Goal: Book appointment/travel/reservation

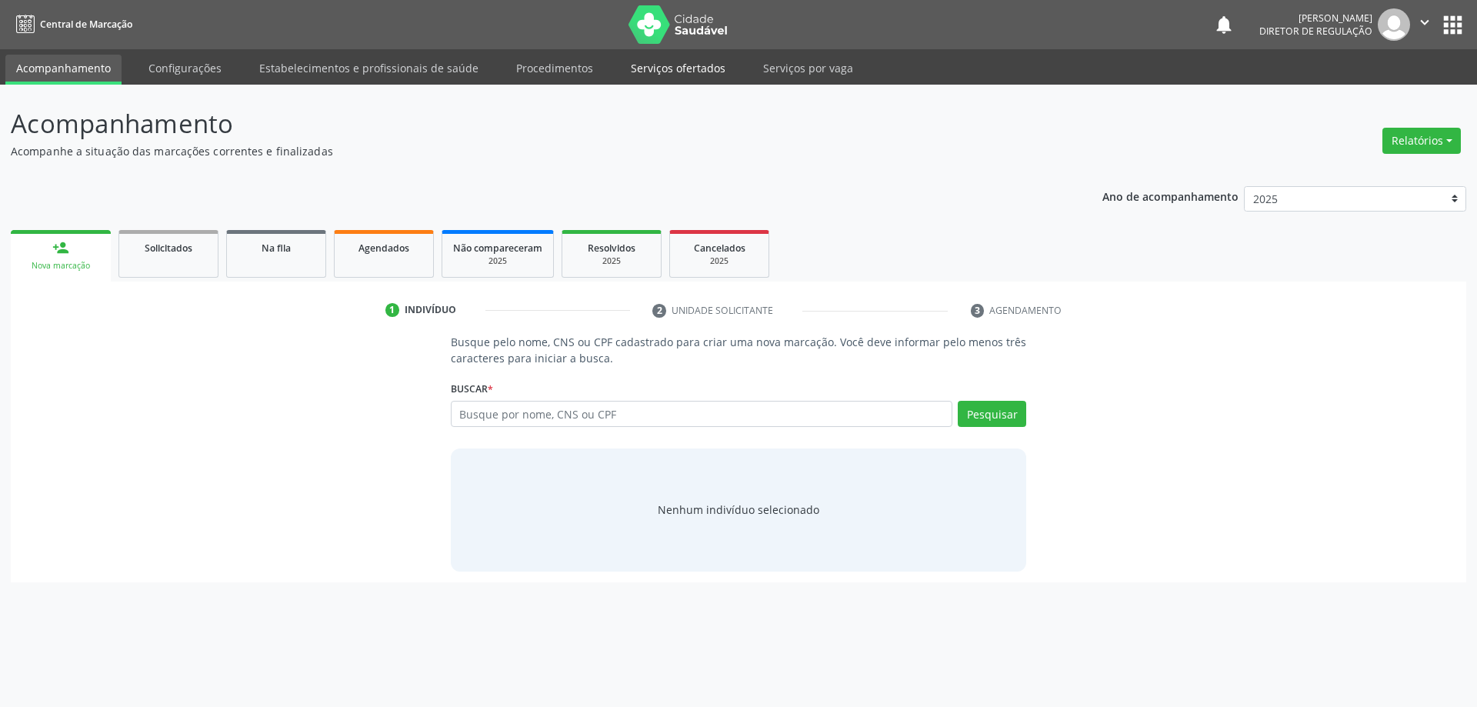
click at [637, 63] on link "Serviços ofertados" at bounding box center [678, 68] width 116 height 27
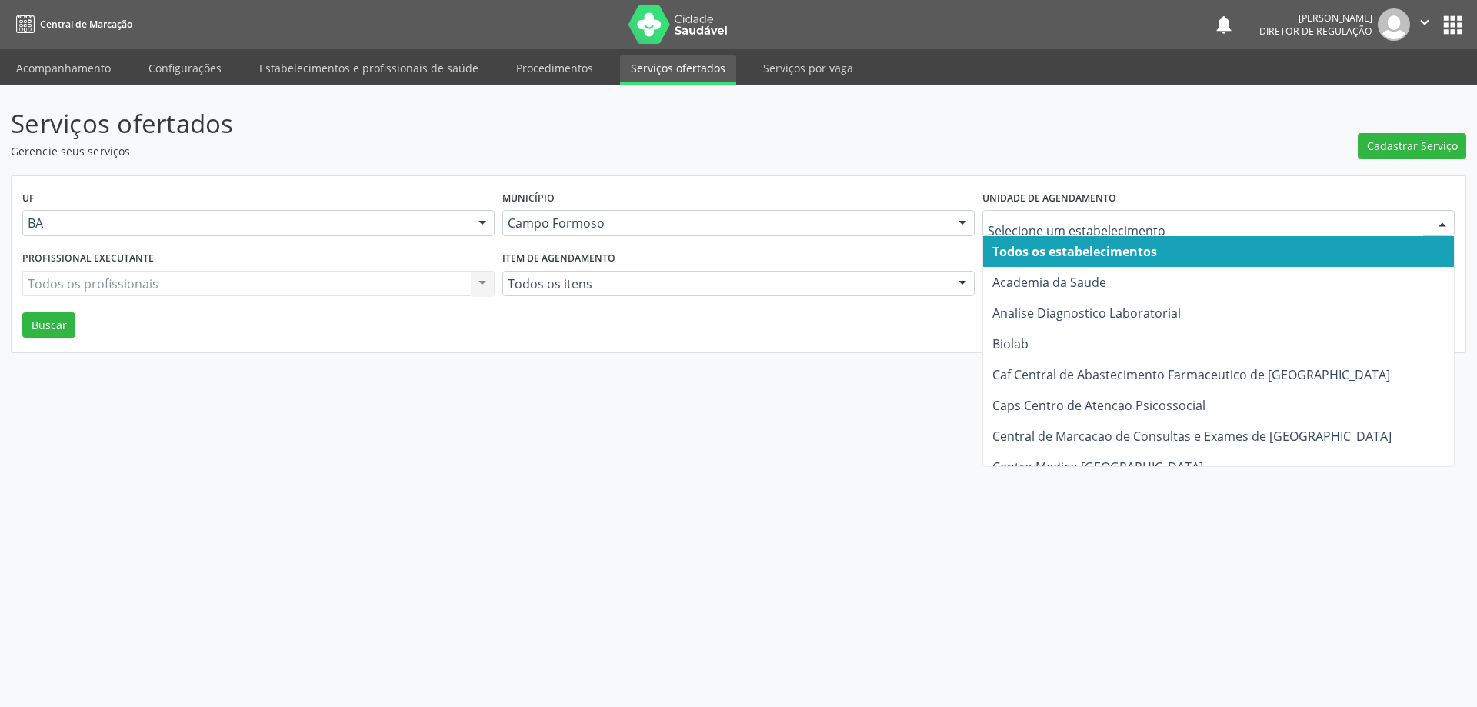
type input "P"
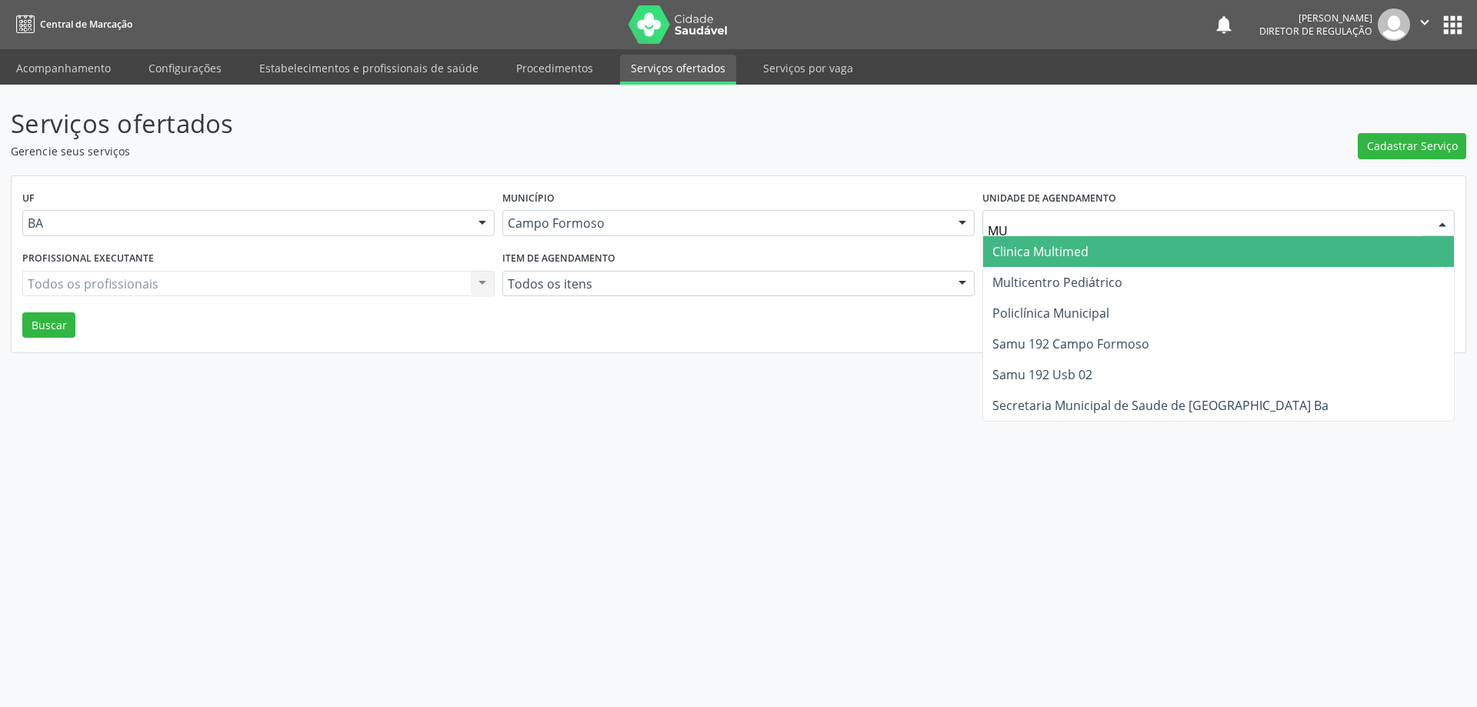
type input "MUL"
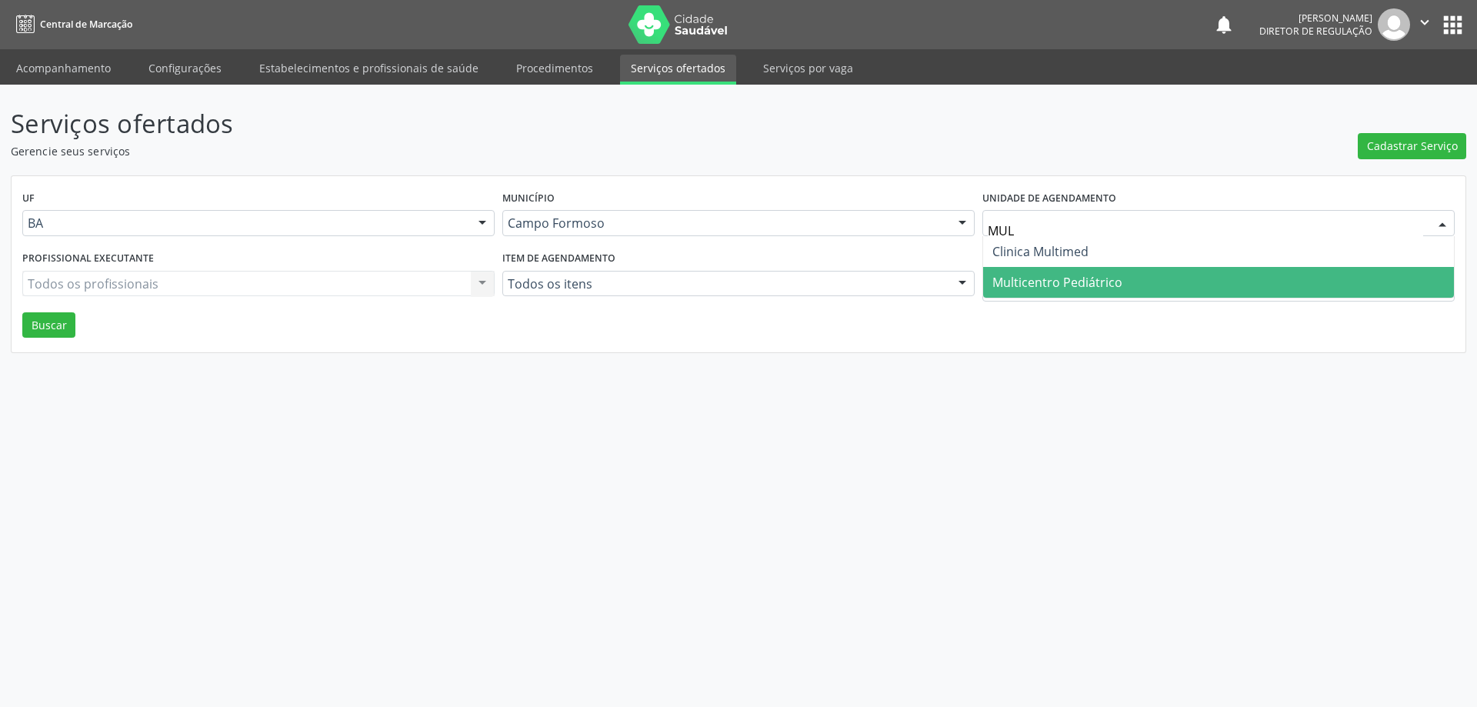
click at [1109, 286] on span "Multicentro Pediátrico" at bounding box center [1057, 282] width 130 height 17
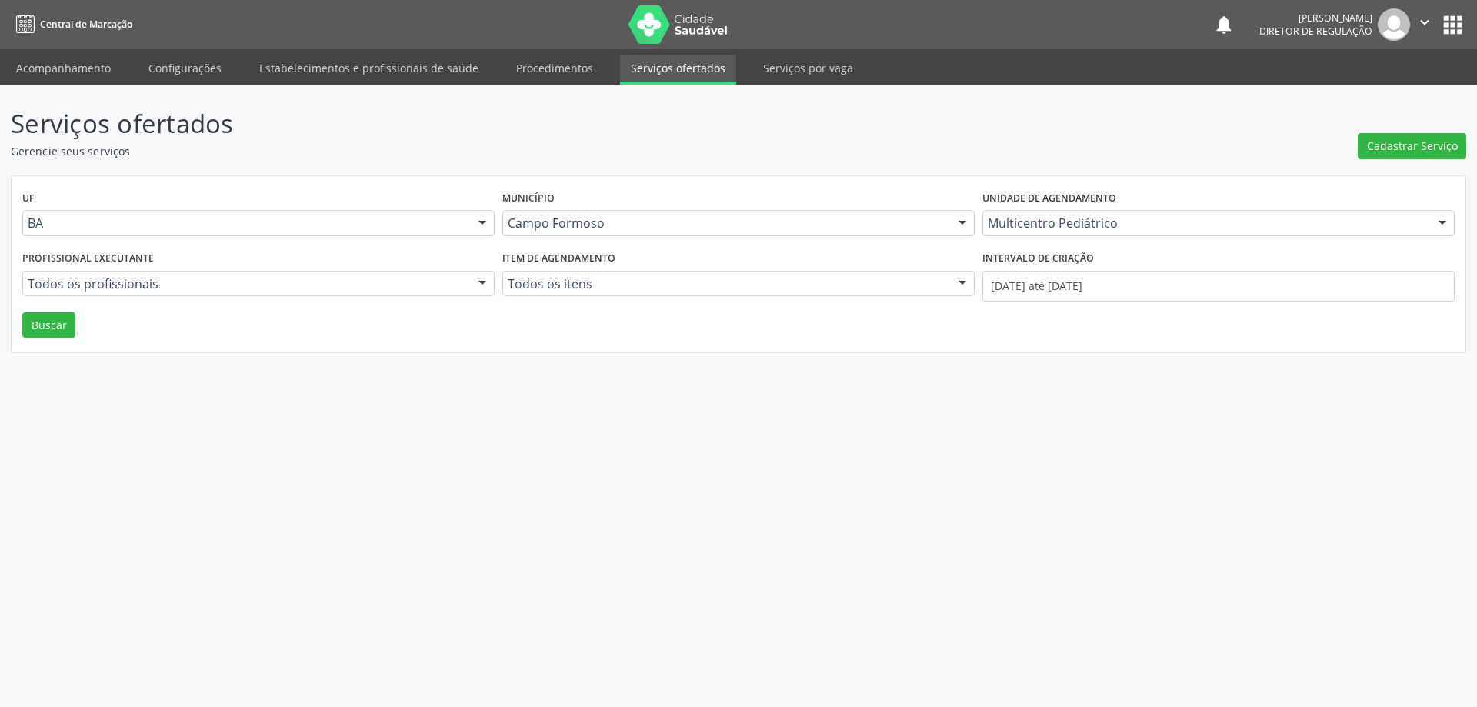
click at [302, 261] on div "Profissional executante Todos os profissionais Todos os profissionais Médico Pe…" at bounding box center [258, 279] width 480 height 65
click at [292, 294] on div at bounding box center [258, 284] width 472 height 26
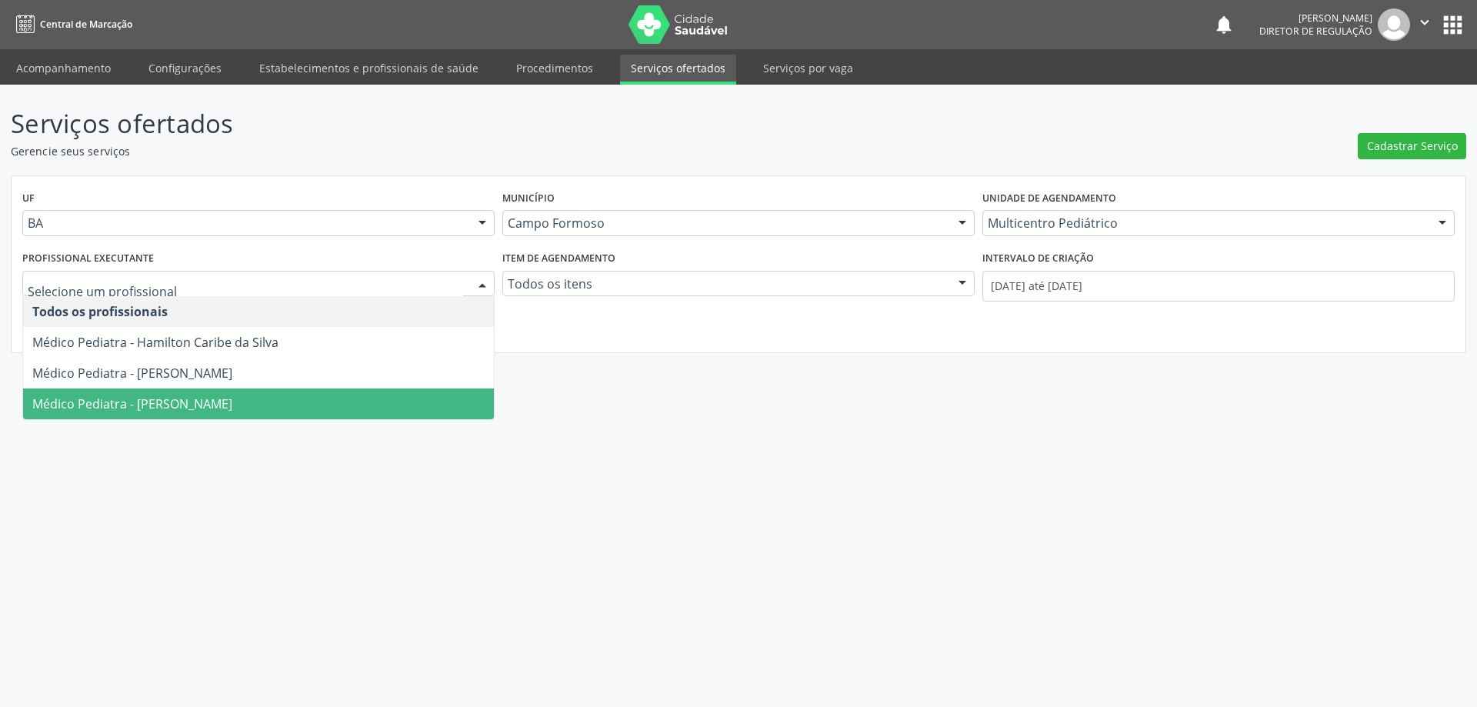
drag, startPoint x: 275, startPoint y: 401, endPoint x: 465, endPoint y: 399, distance: 190.8
click at [232, 400] on span "Médico Pediatra - Maria Ubaldina Silva Calixto Sobreira" at bounding box center [132, 403] width 200 height 17
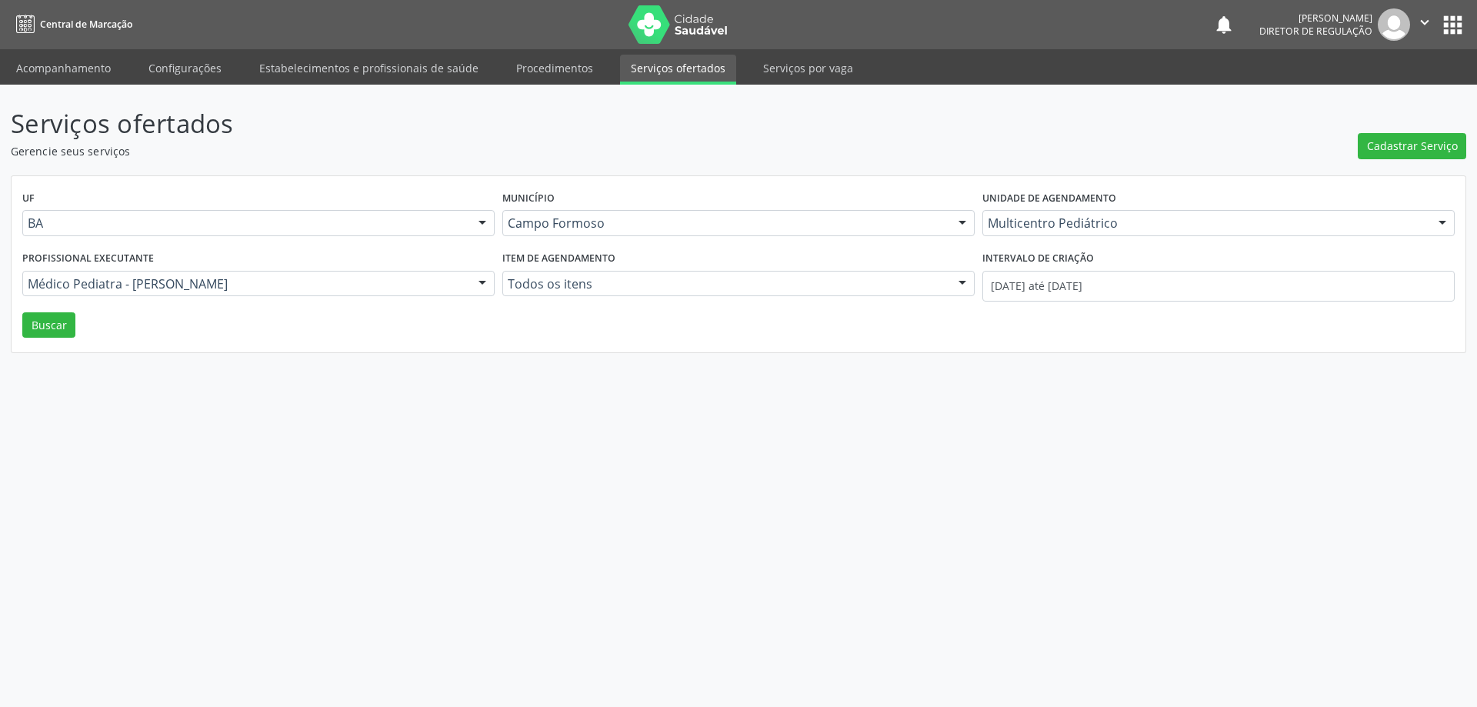
click at [1023, 305] on div "Intervalo de criação 01/10/2025 até 10/10/2025" at bounding box center [1219, 279] width 480 height 65
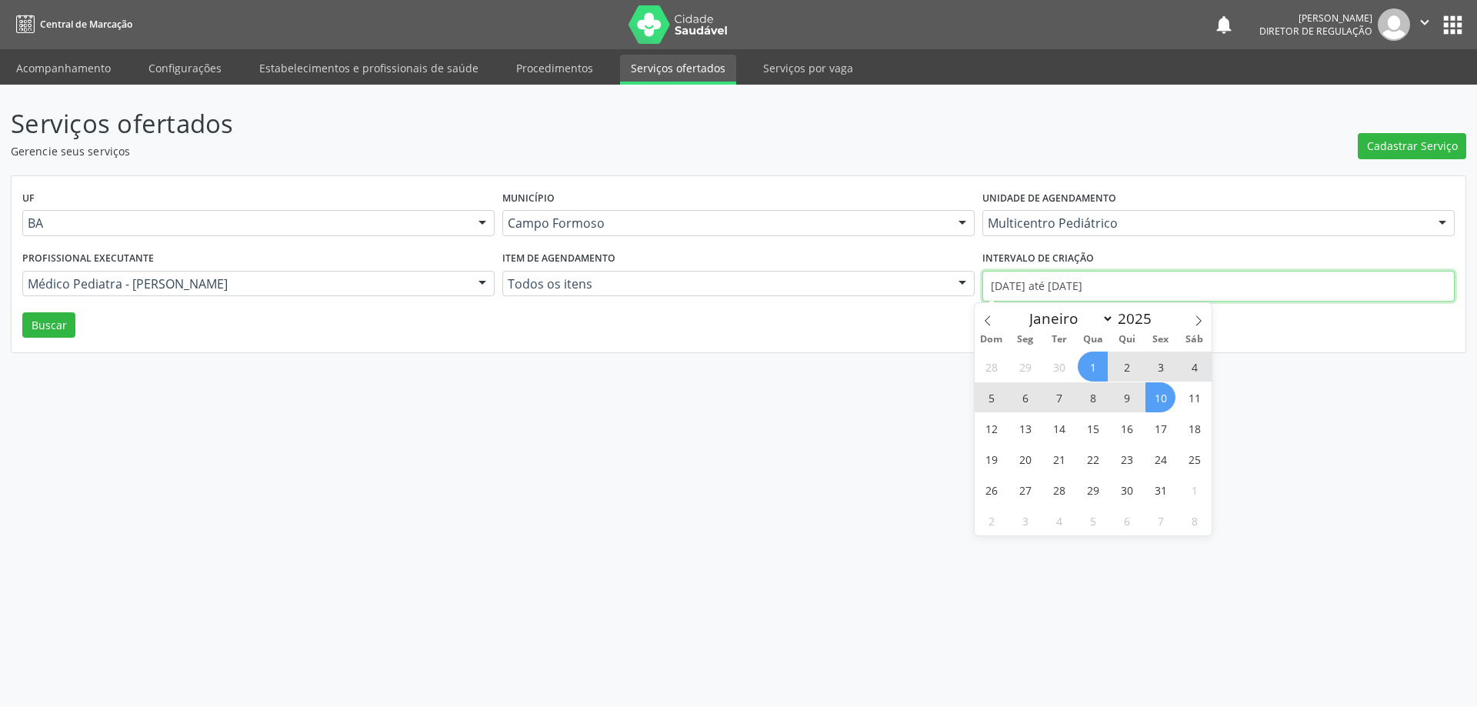
click at [1022, 295] on input "01/10/2025 até 10/10/2025" at bounding box center [1218, 286] width 472 height 31
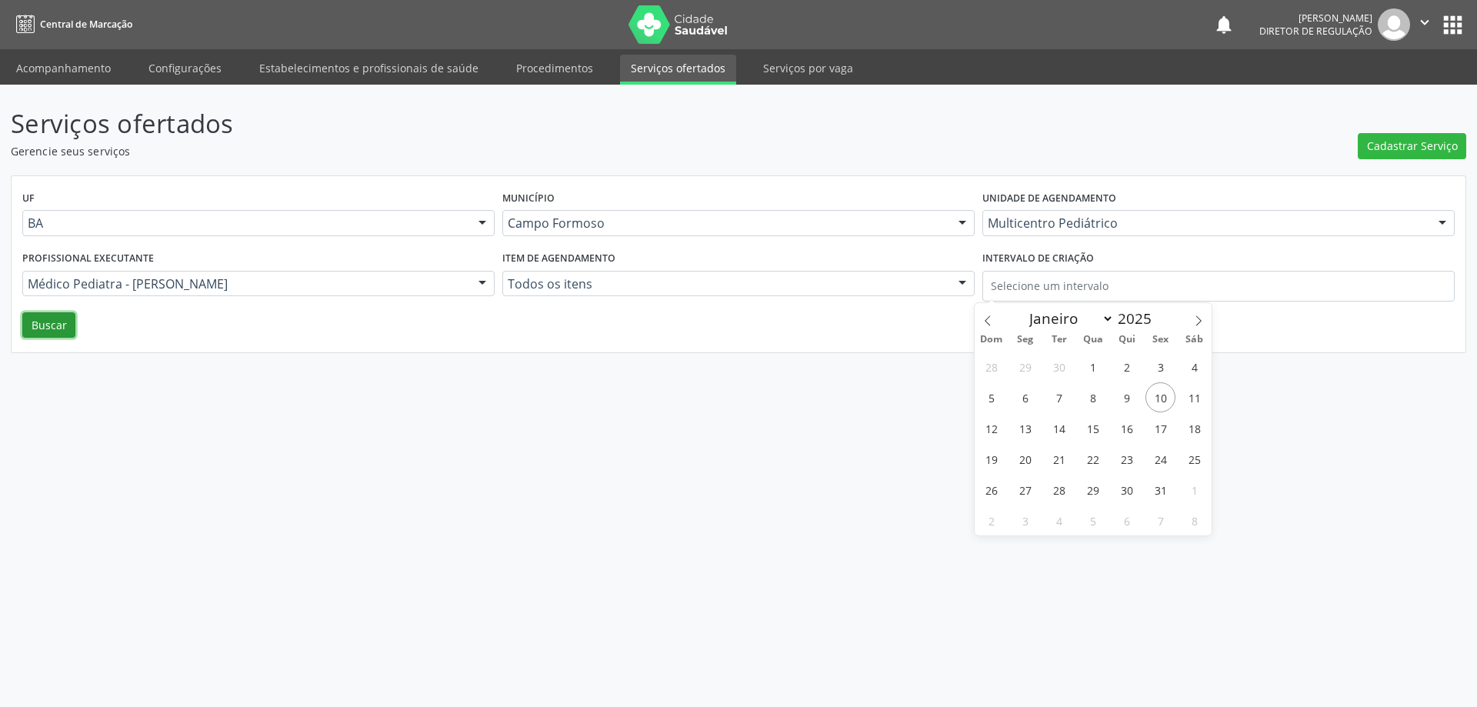
click at [52, 336] on button "Buscar" at bounding box center [48, 325] width 53 height 26
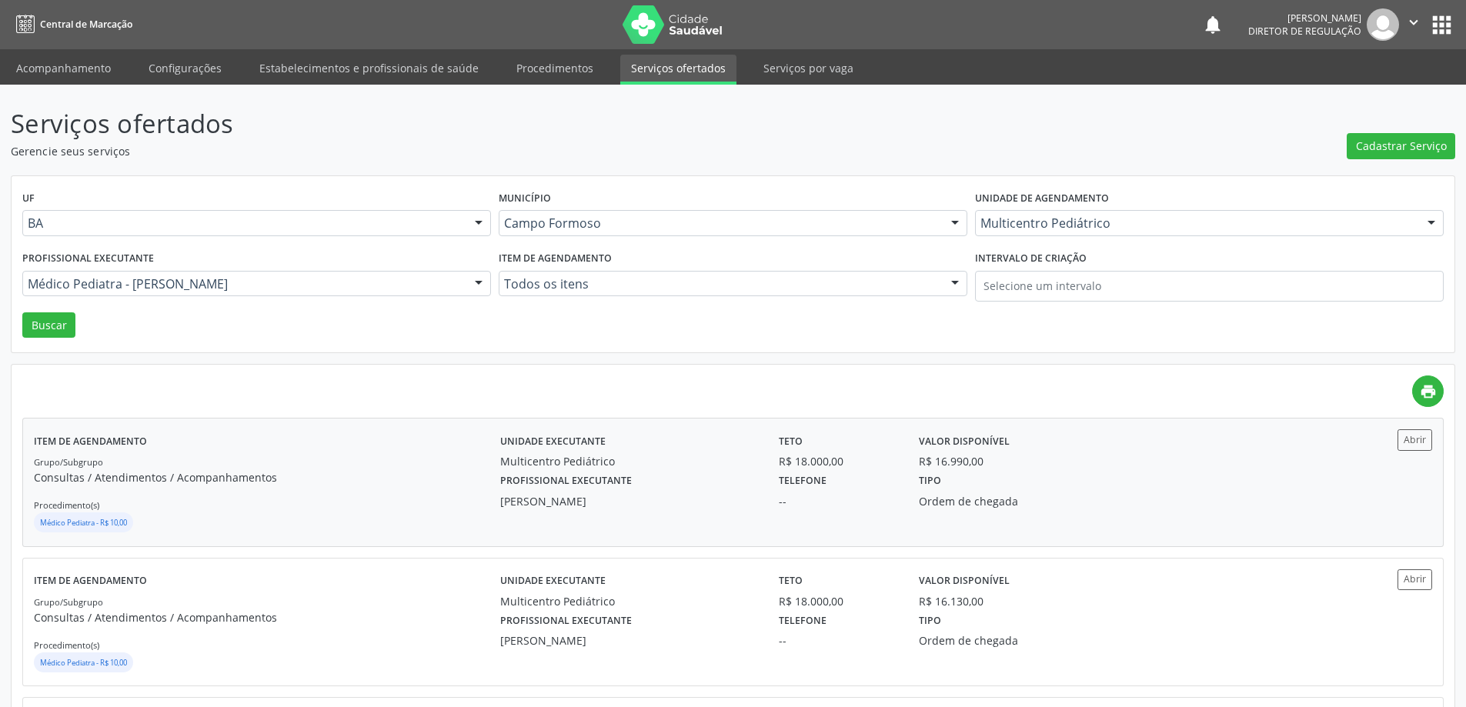
click at [1112, 464] on div "Valor disponível R$ 16.990,00" at bounding box center [1012, 449] width 209 height 40
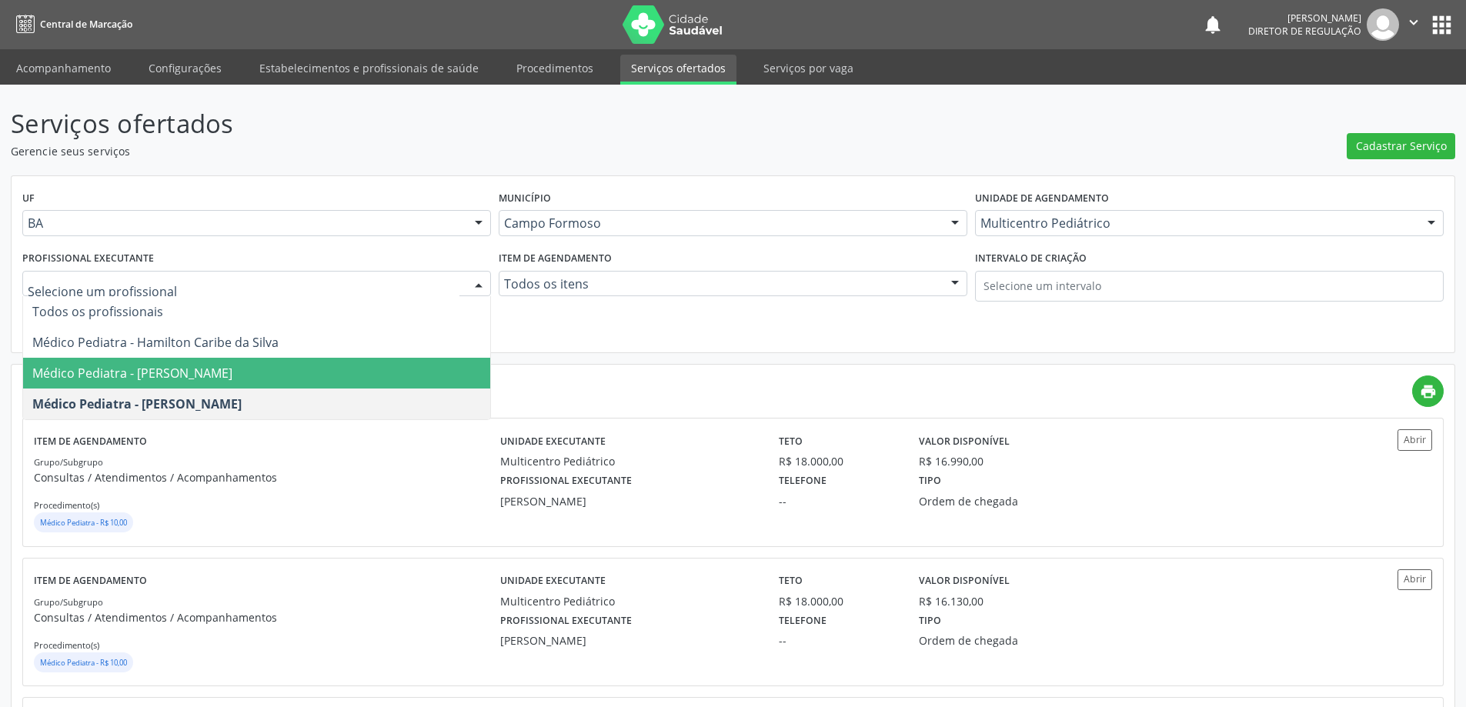
click at [182, 362] on span "Médico Pediatra - Maria Eleny Goncalves de Oliveira Porto" at bounding box center [256, 373] width 467 height 31
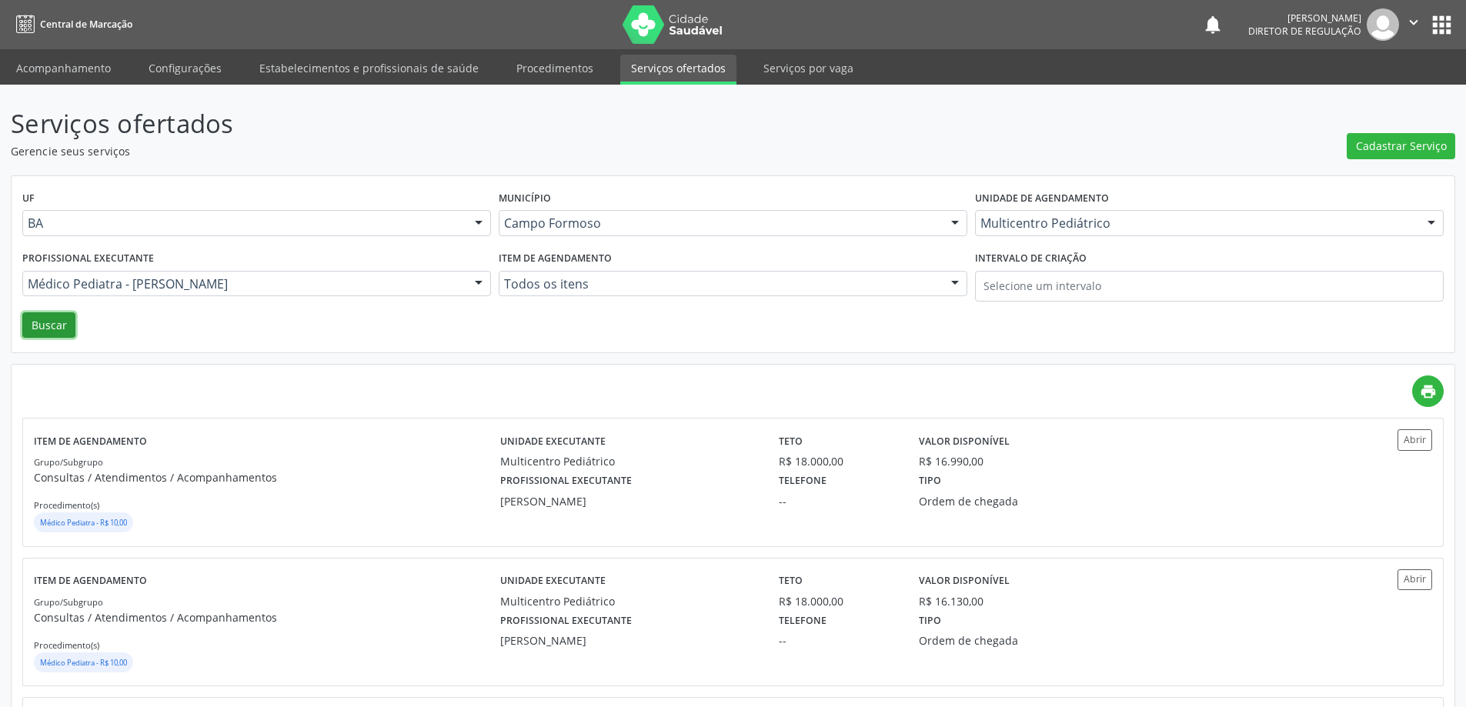
click at [70, 324] on button "Buscar" at bounding box center [48, 325] width 53 height 26
click at [1283, 503] on div "Profissional executante Maria Eleny Goncalves de Oliveira Porto Telefone -- Tip…" at bounding box center [907, 489] width 837 height 40
click at [85, 58] on link "Acompanhamento" at bounding box center [63, 68] width 116 height 27
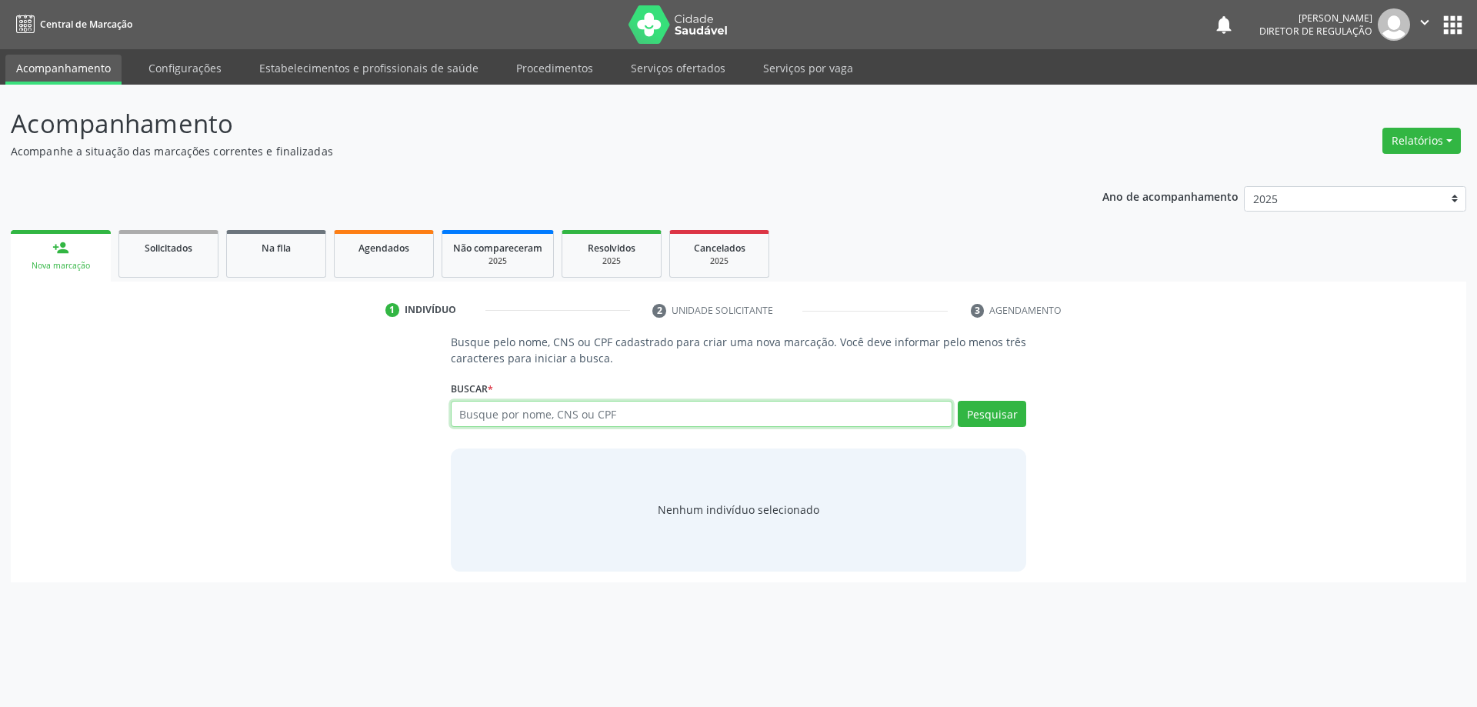
click at [561, 407] on input "text" at bounding box center [702, 414] width 502 height 26
type input "708404263310868"
click at [986, 412] on button "Pesquisar" at bounding box center [992, 414] width 68 height 26
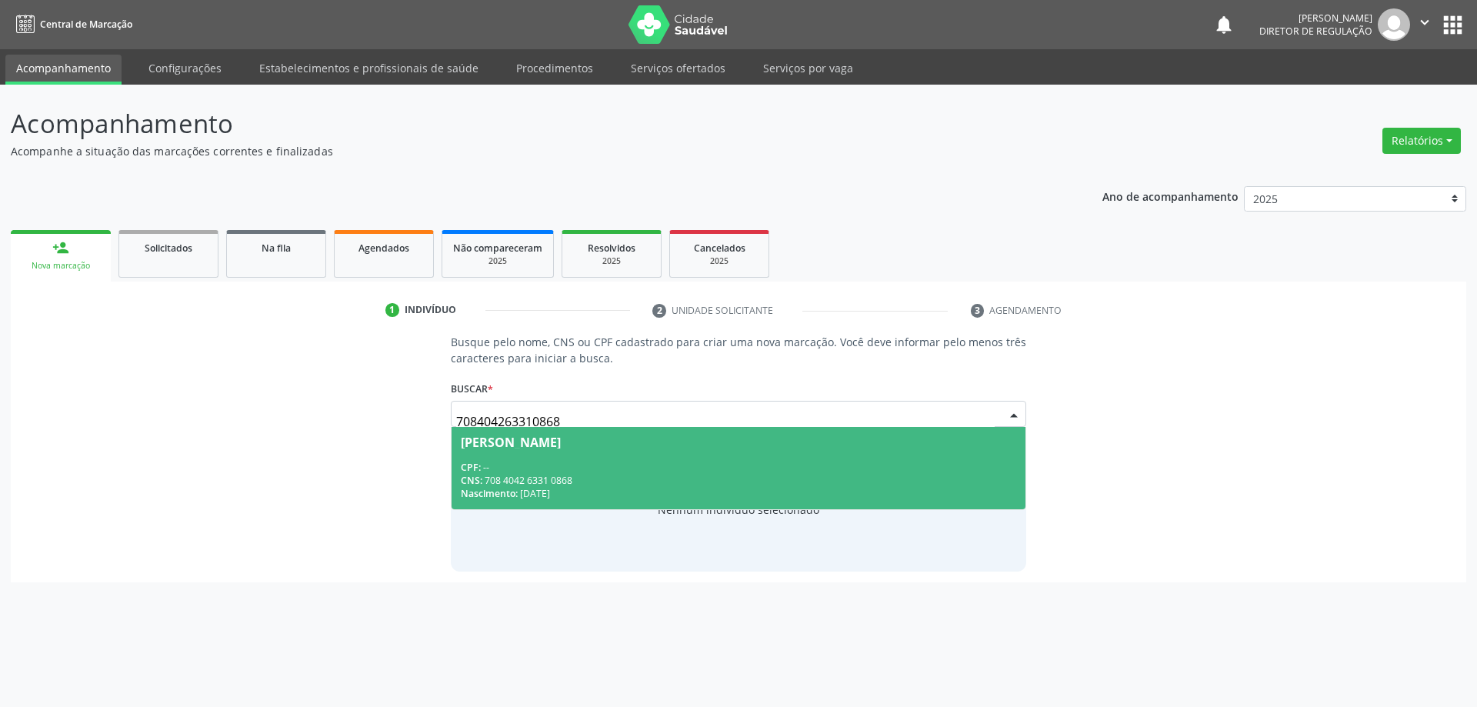
click at [816, 459] on span "Maria Amelia Pereira Dantas CPF: -- CNS: 708 4042 6331 0868 Nascimento: 26/02/2…" at bounding box center [739, 468] width 575 height 82
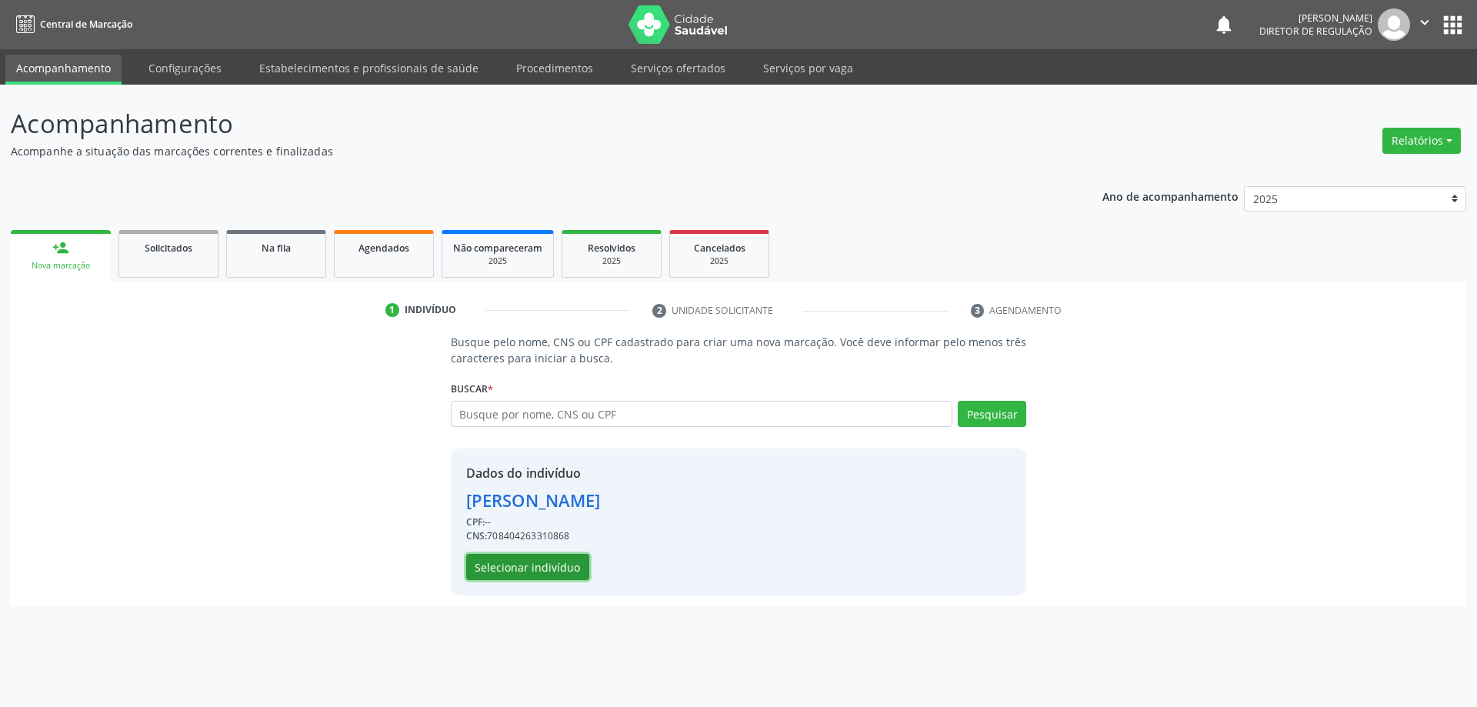
click at [565, 557] on button "Selecionar indivíduo" at bounding box center [527, 567] width 123 height 26
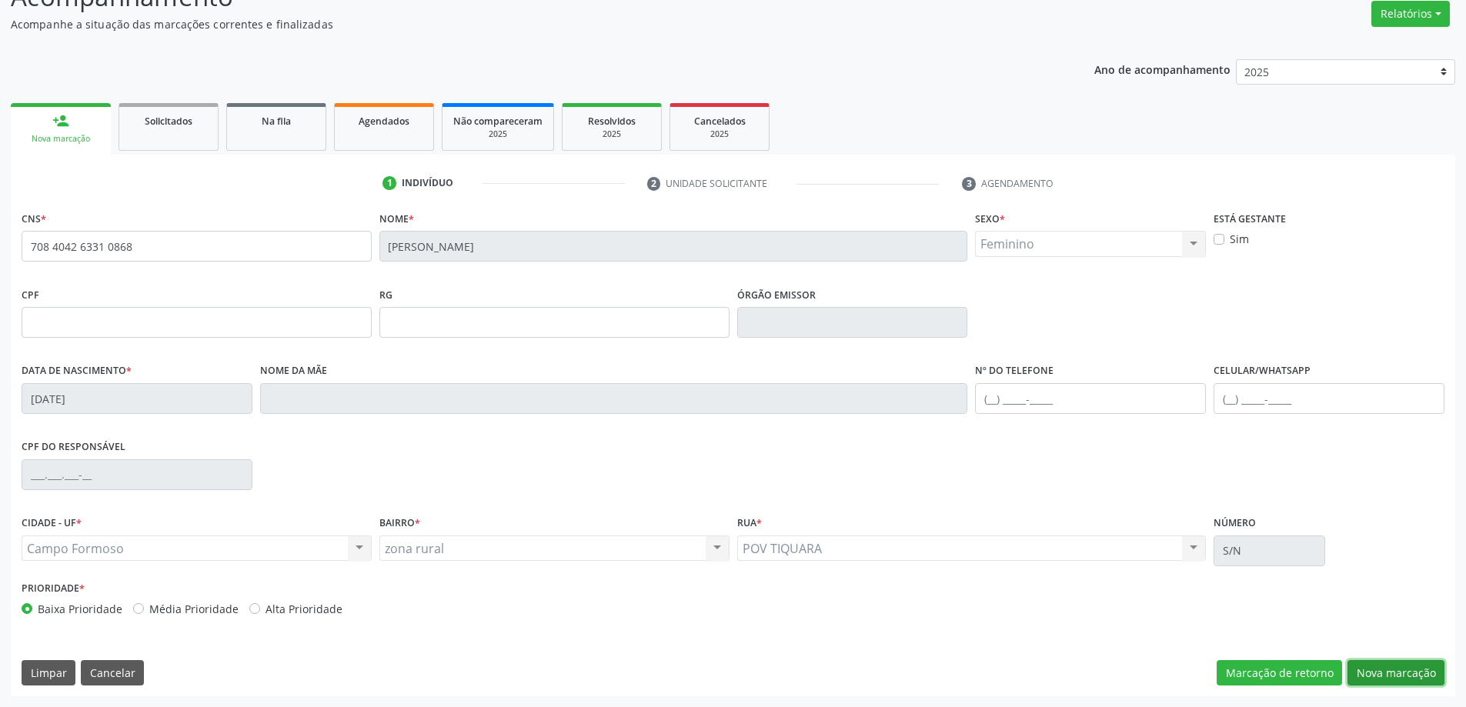
drag, startPoint x: 1377, startPoint y: 675, endPoint x: 1363, endPoint y: 670, distance: 15.6
click at [1376, 675] on button "Nova marcação" at bounding box center [1395, 673] width 97 height 26
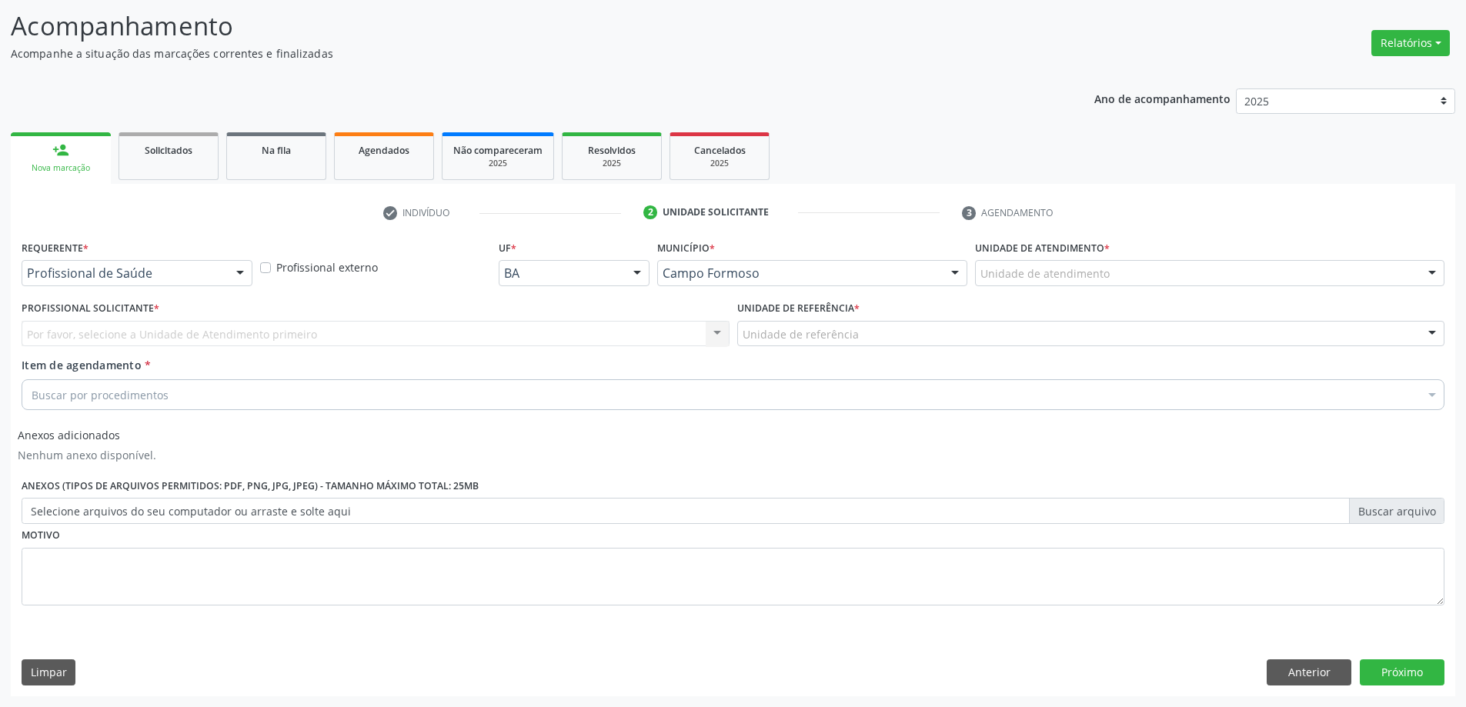
scroll to position [98, 0]
click at [228, 279] on div "Profissional de Saúde Profissional de Saúde Paciente Nenhum resultado encontrad…" at bounding box center [137, 273] width 231 height 26
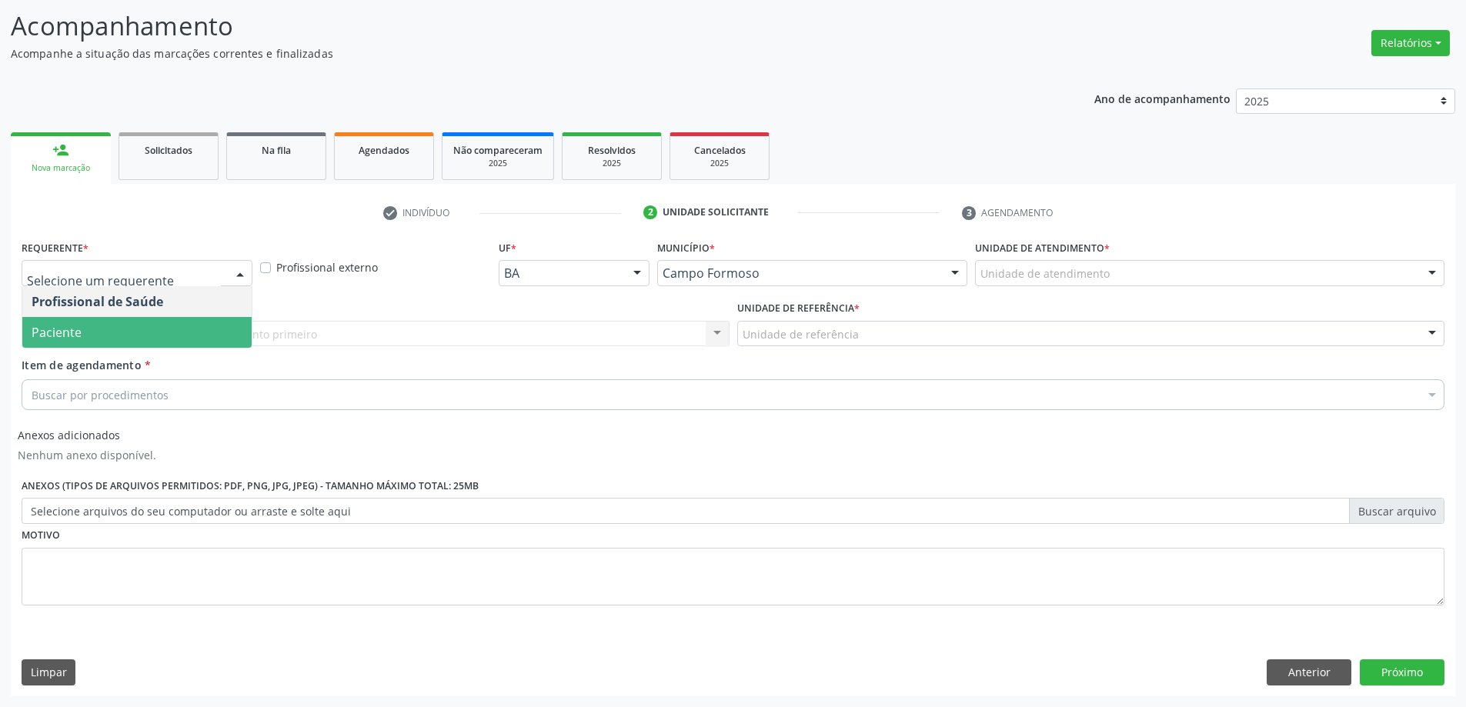
click at [181, 321] on span "Paciente" at bounding box center [136, 332] width 229 height 31
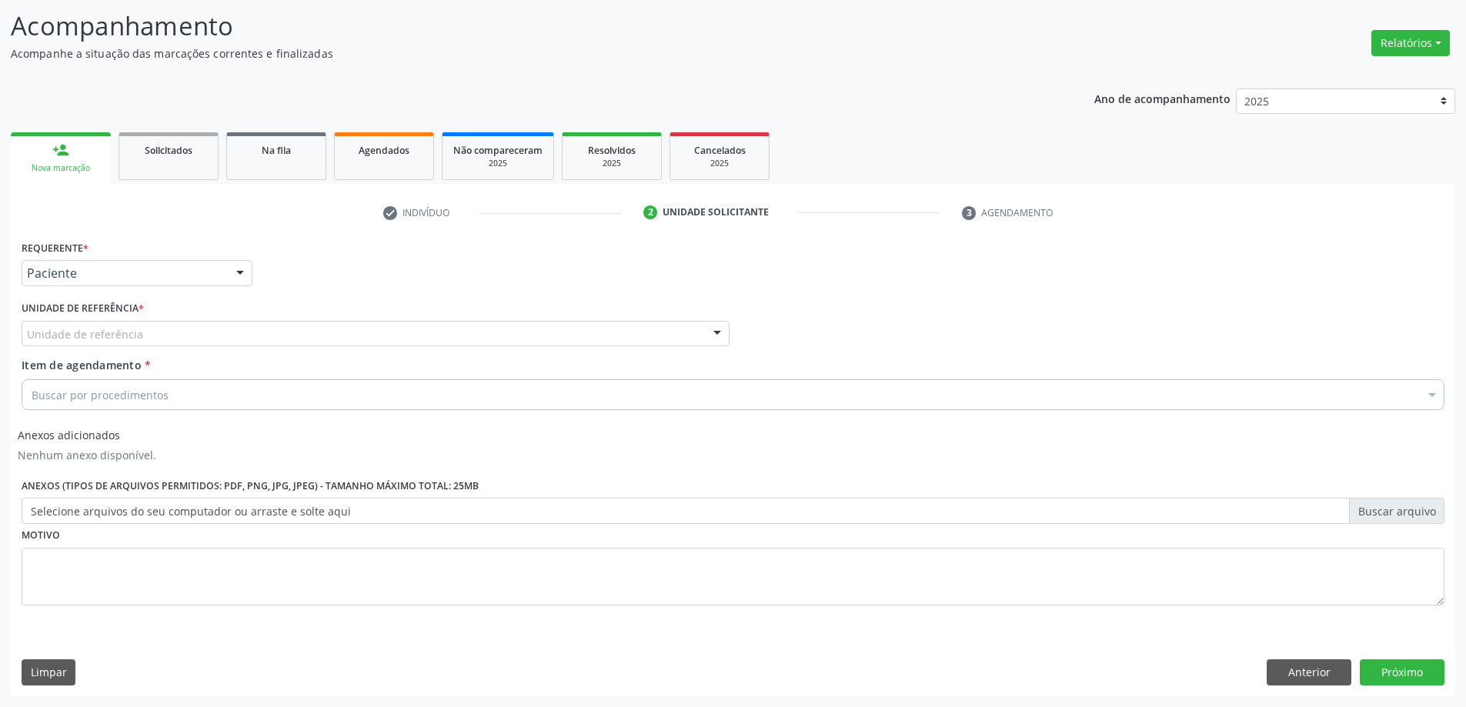
click at [376, 336] on div "Unidade de referência" at bounding box center [376, 334] width 708 height 26
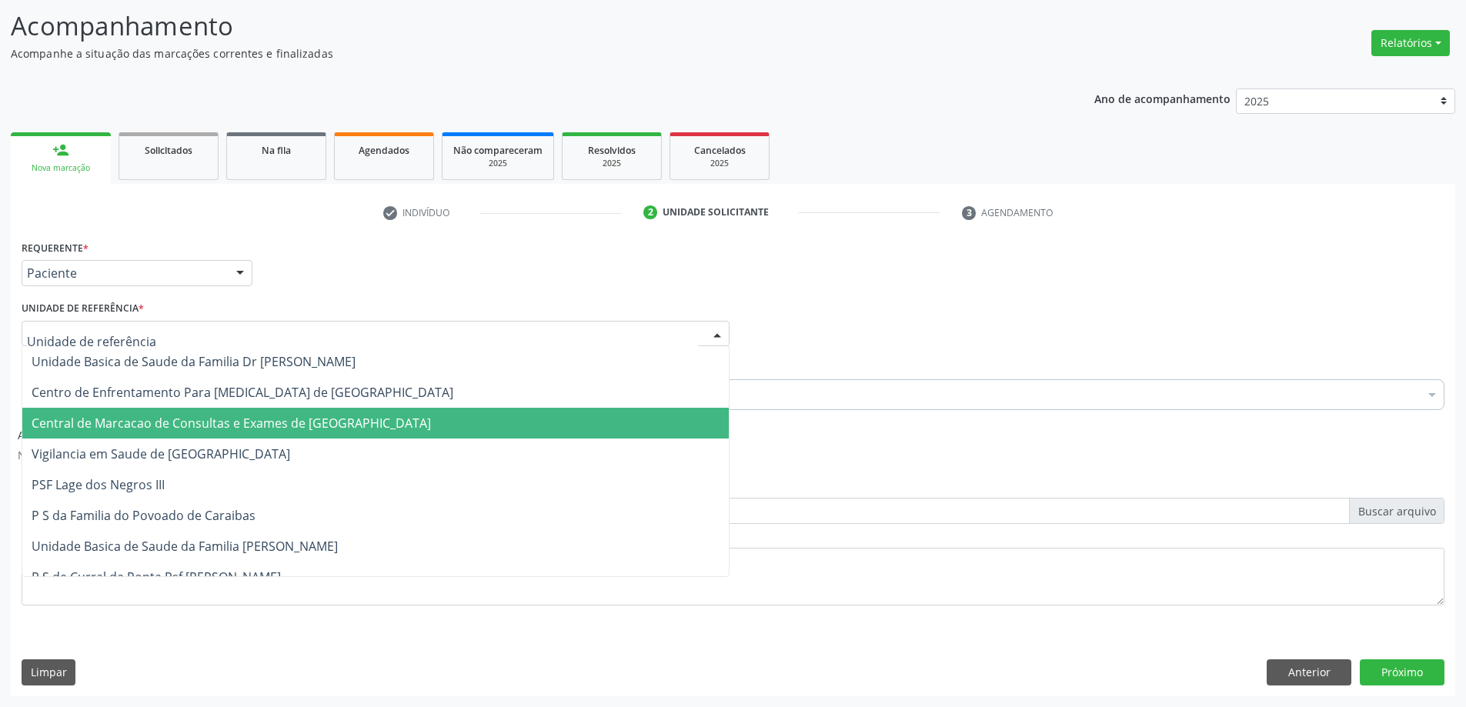
click at [411, 429] on span "Central de Marcacao de Consultas e Exames de Campo Formoso" at bounding box center [375, 423] width 706 height 31
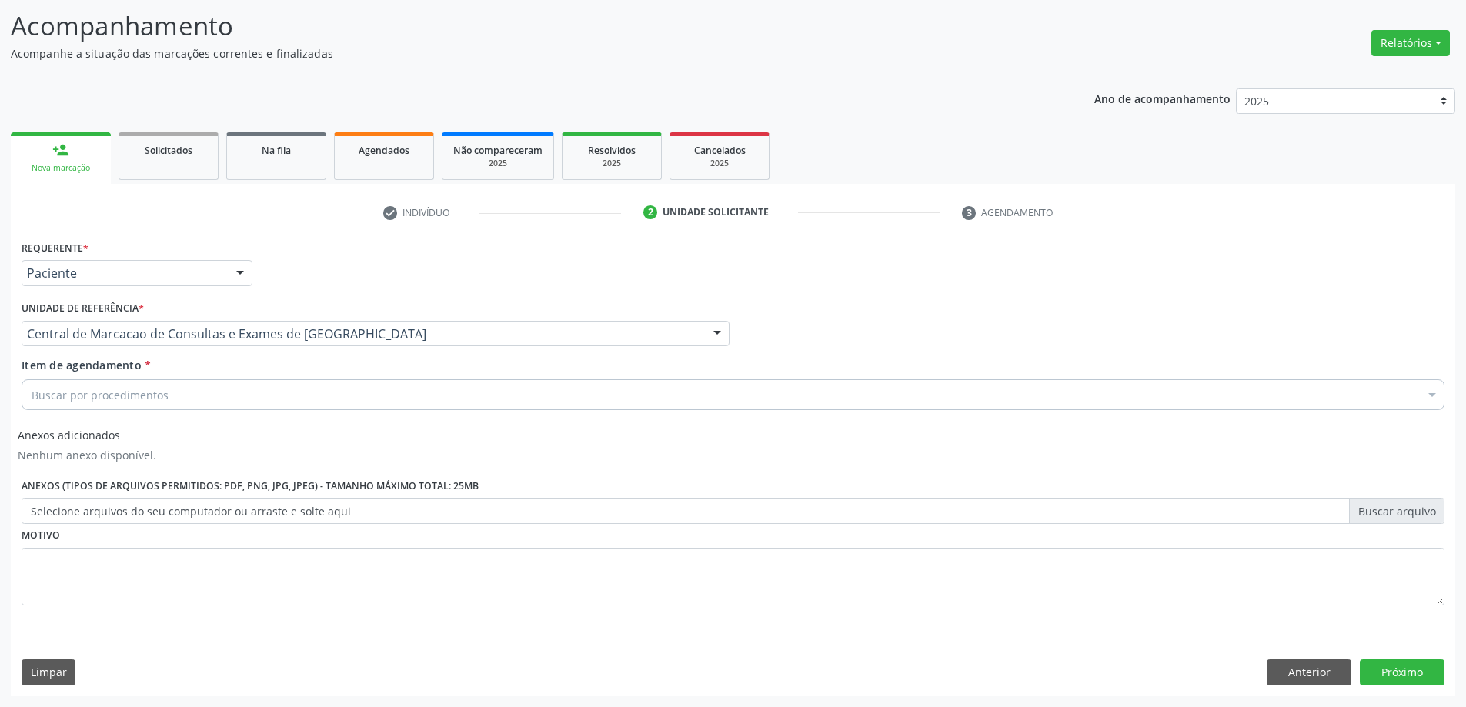
click at [460, 391] on div "Buscar por procedimentos" at bounding box center [733, 394] width 1423 height 31
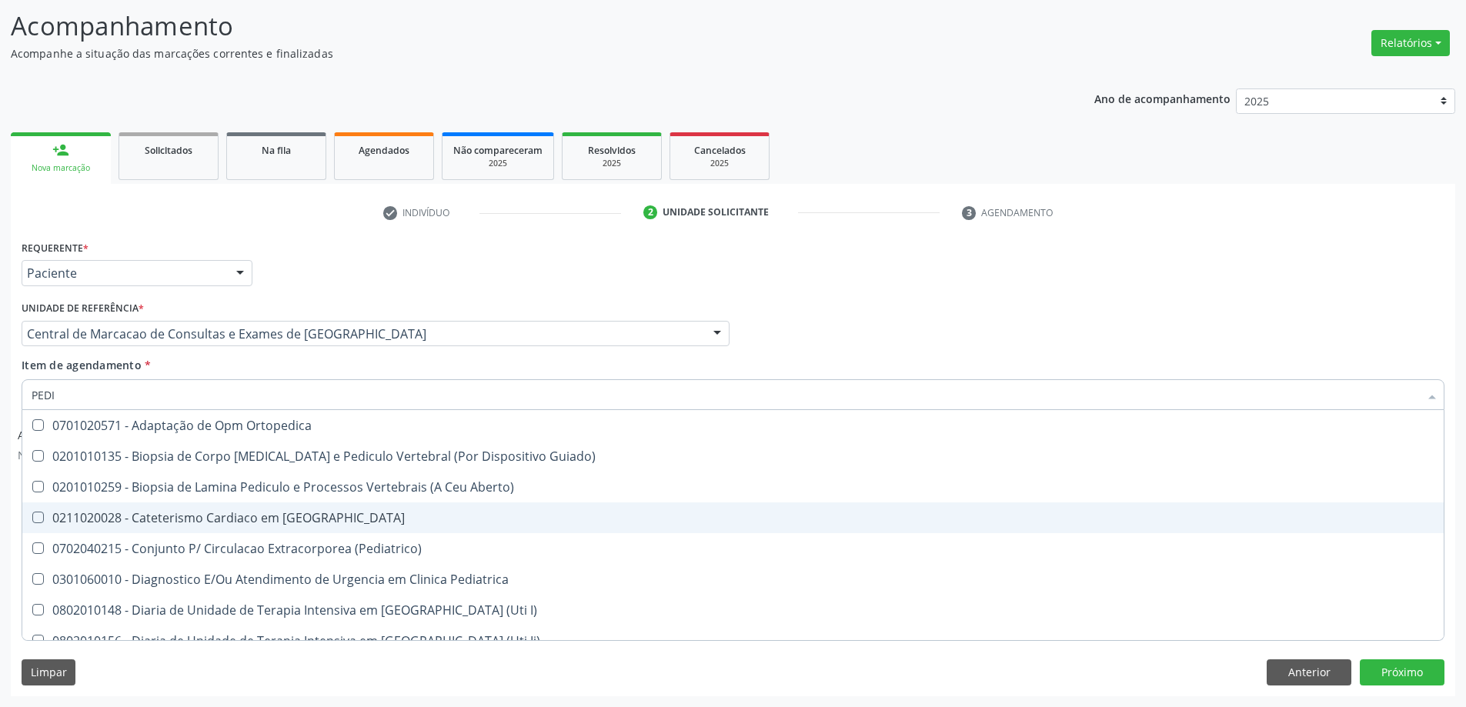
type input "PEDIA"
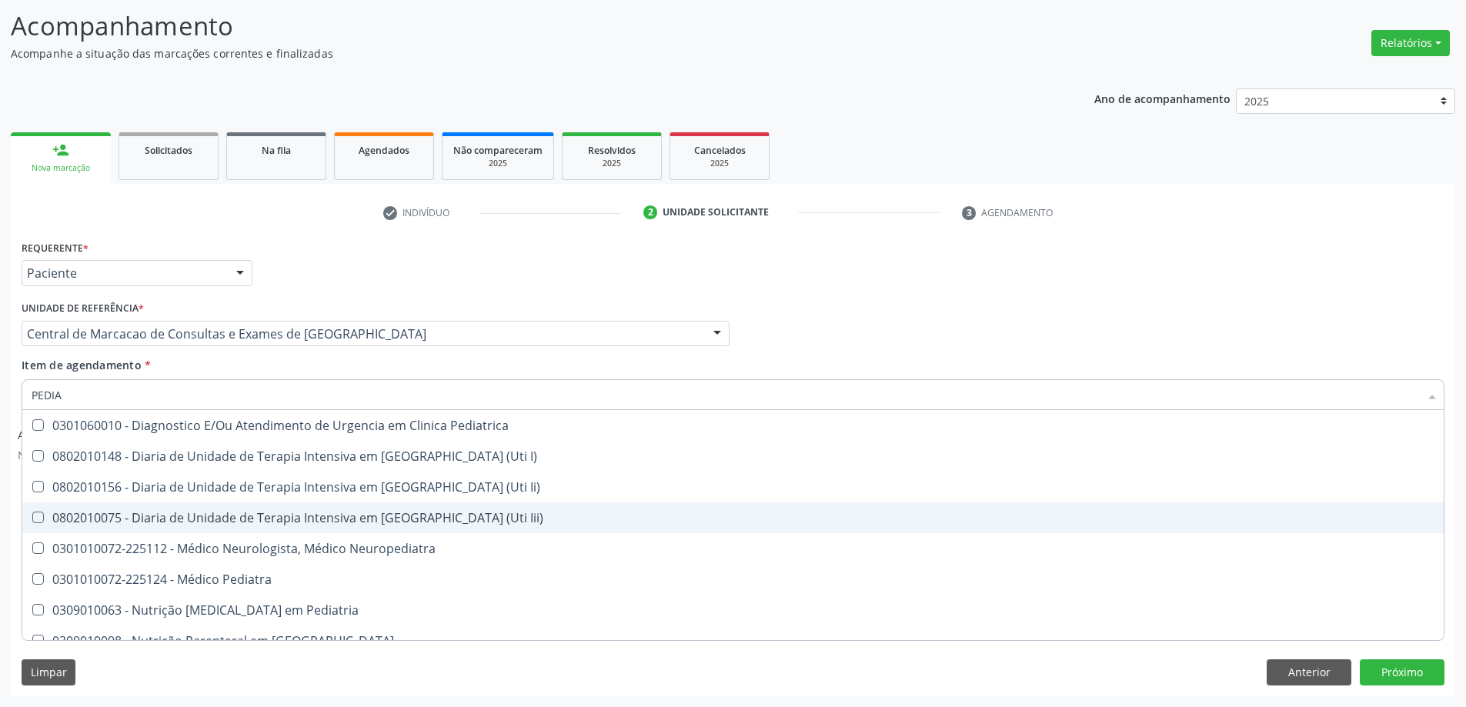
scroll to position [77, 0]
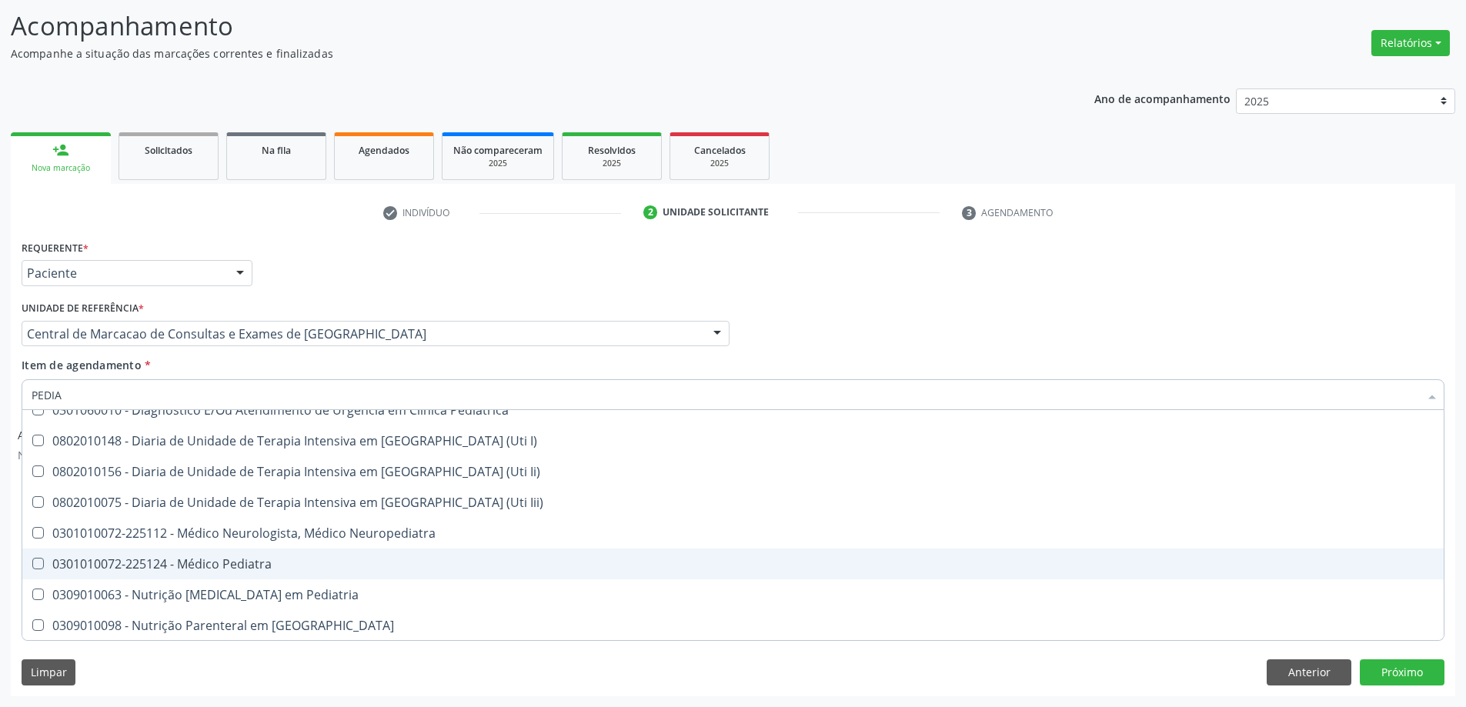
click at [267, 565] on div "0301010072-225124 - Médico Pediatra" at bounding box center [733, 564] width 1403 height 12
checkbox Pediatra "true"
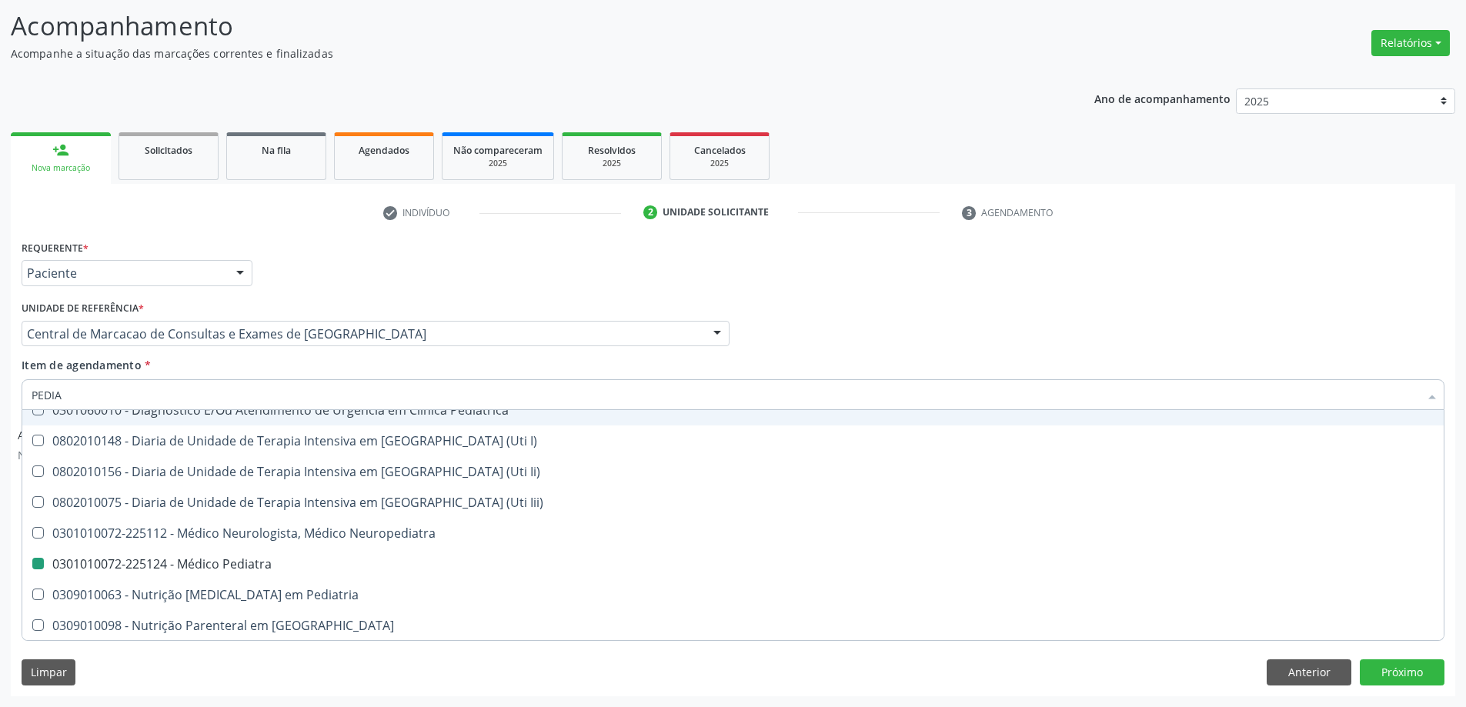
click at [802, 357] on div "Item de agendamento * PEDIA Desfazer seleção 0211020028 - Cateterismo Cardiaco …" at bounding box center [733, 381] width 1423 height 48
checkbox \(Pediatrico\) "true"
checkbox Pediatra "false"
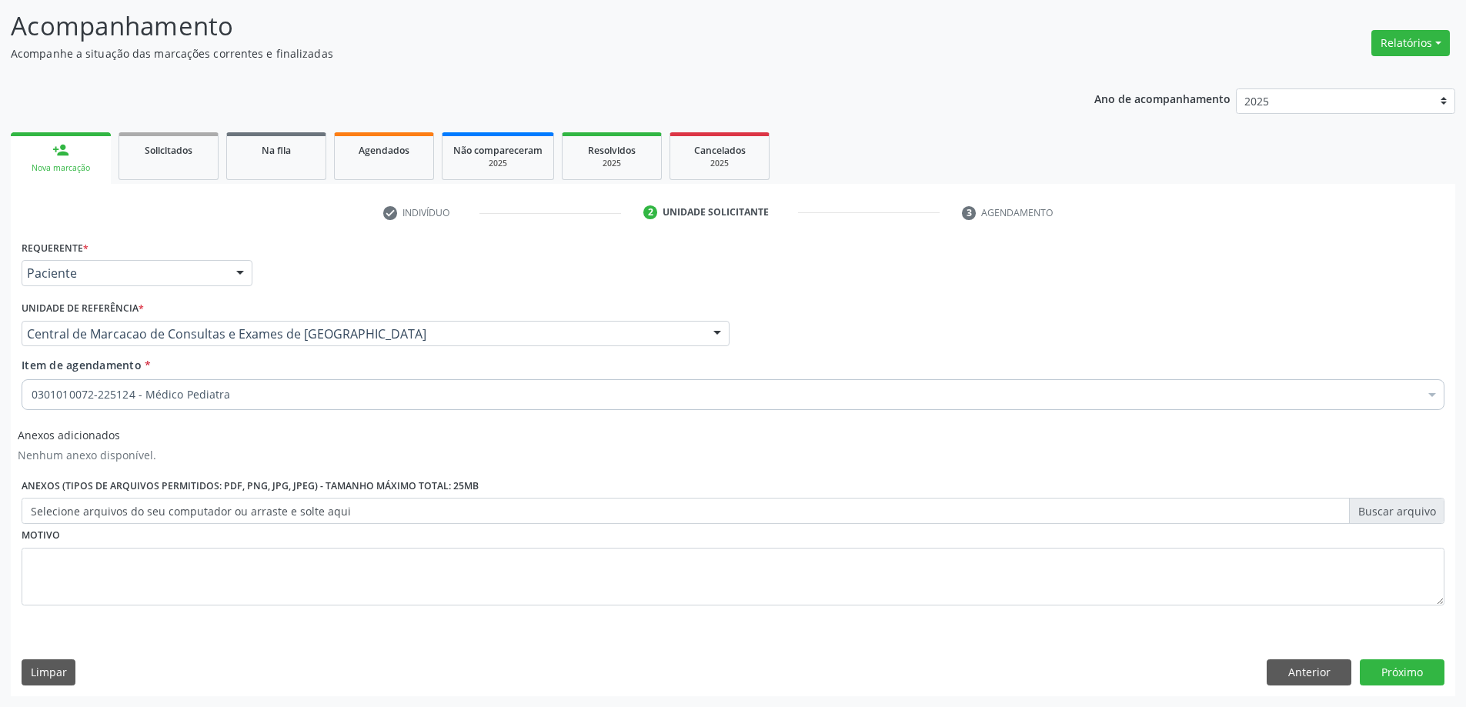
scroll to position [0, 0]
click at [1356, 664] on div "Anterior Próximo" at bounding box center [1355, 672] width 178 height 26
click at [1381, 672] on button "Próximo" at bounding box center [1401, 672] width 85 height 26
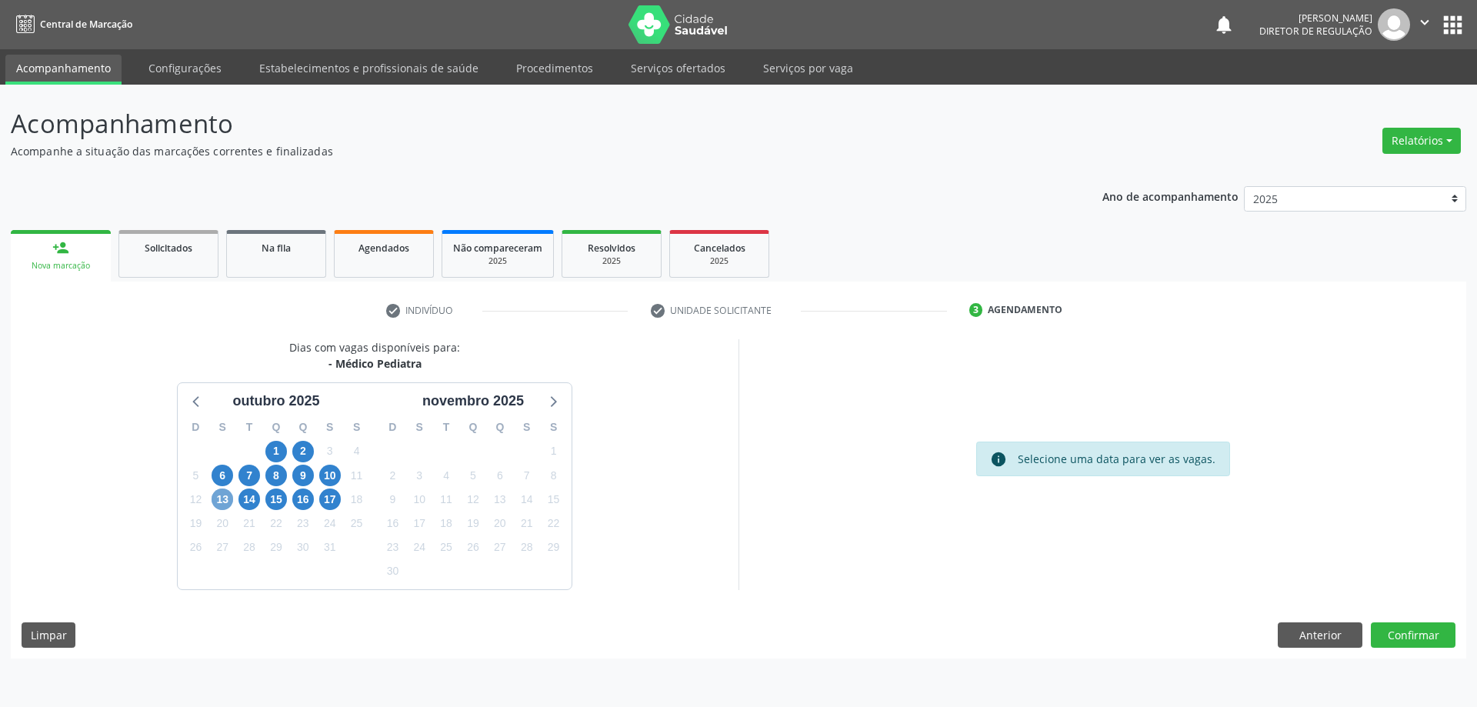
click at [224, 498] on span "13" at bounding box center [223, 500] width 22 height 22
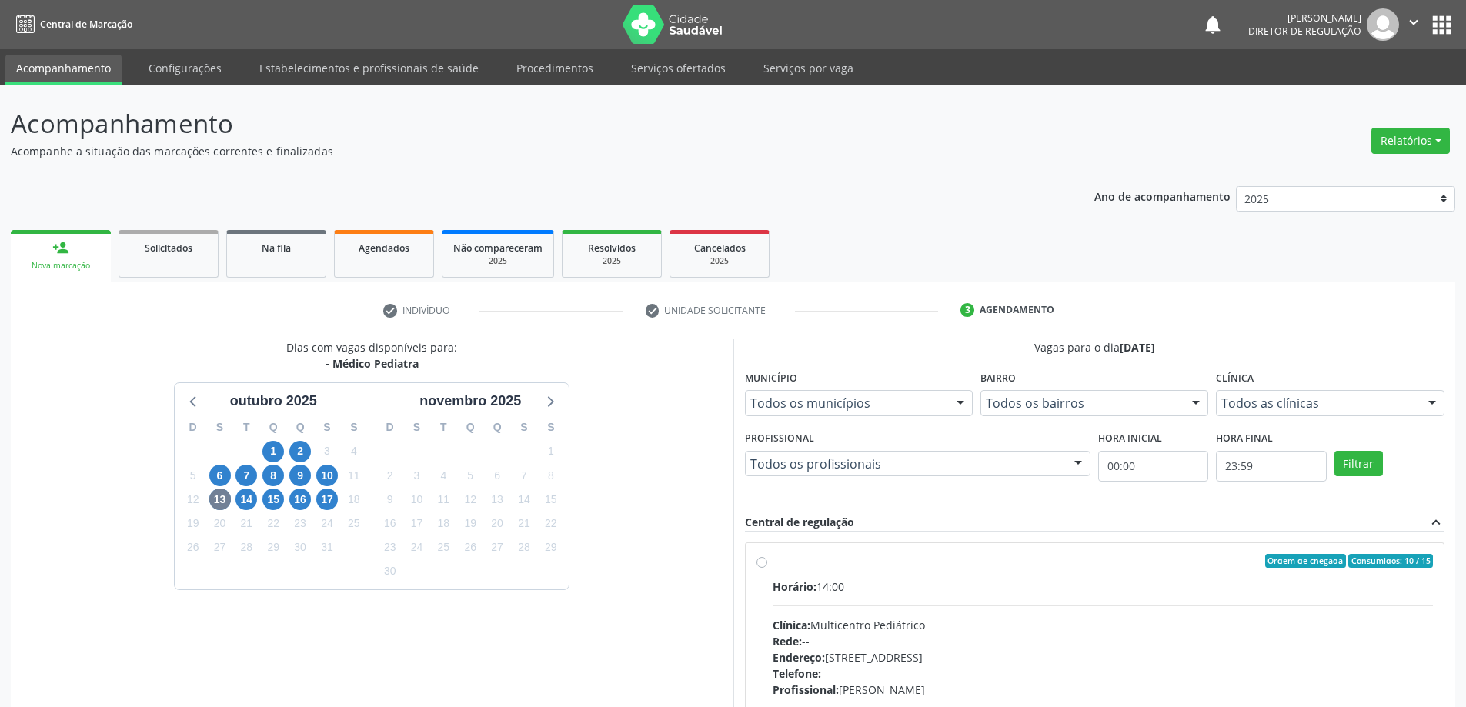
click at [339, 477] on div "10" at bounding box center [327, 476] width 27 height 24
click at [333, 475] on span "10" at bounding box center [327, 476] width 22 height 22
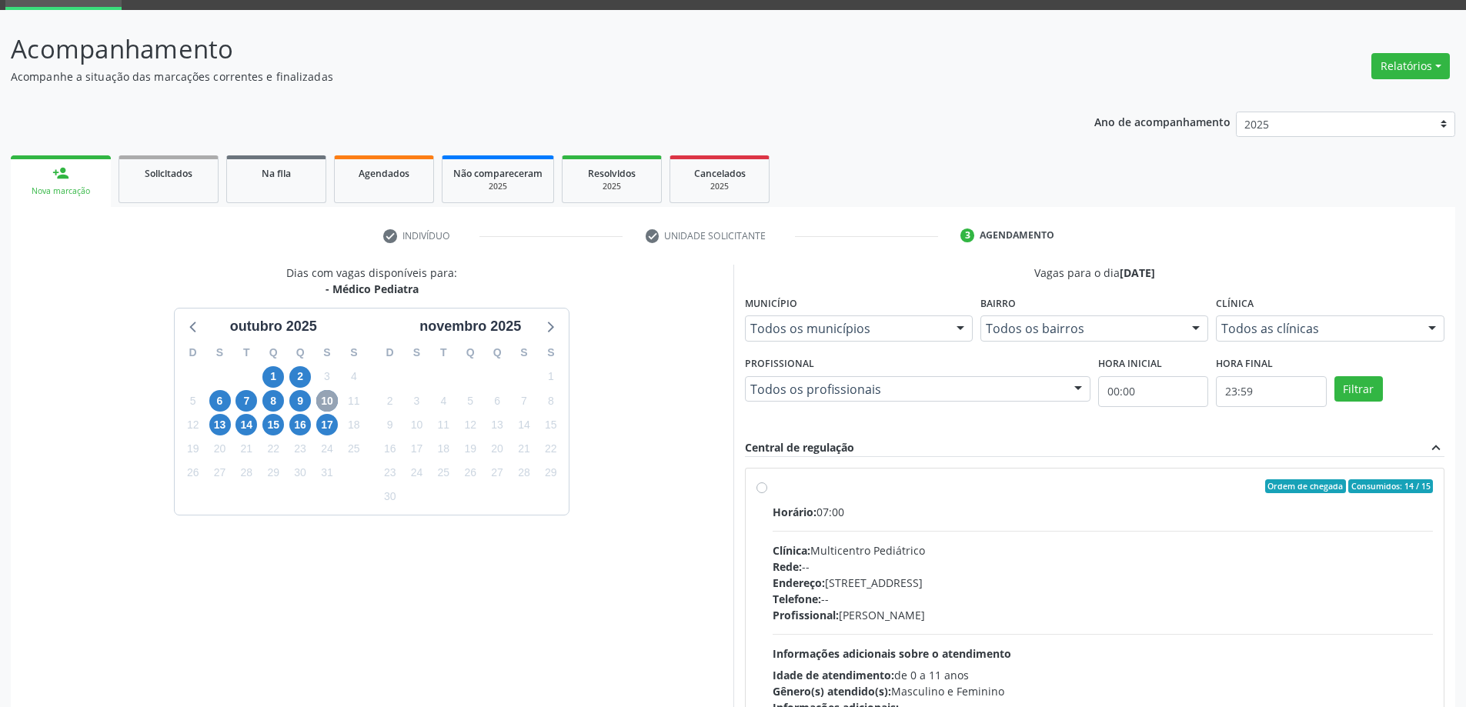
scroll to position [154, 0]
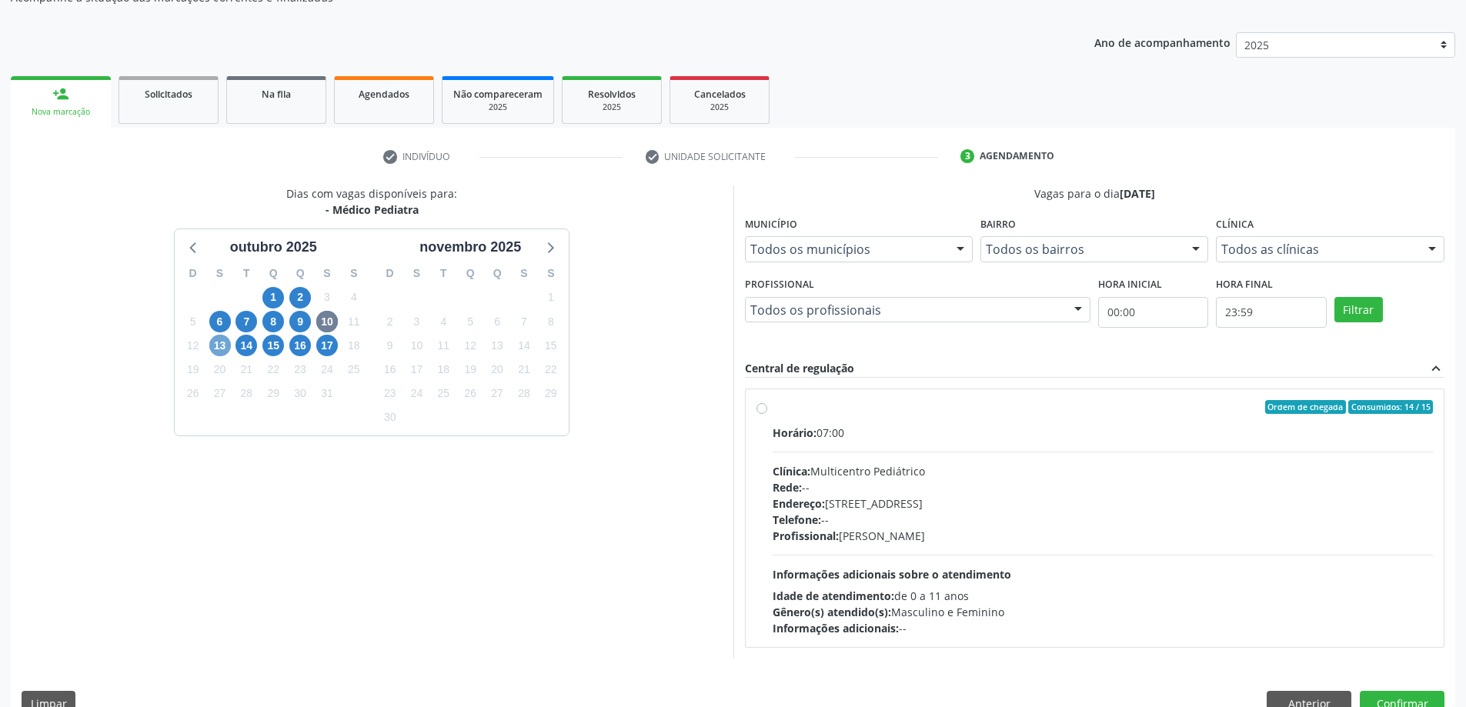
click at [215, 345] on span "13" at bounding box center [220, 346] width 22 height 22
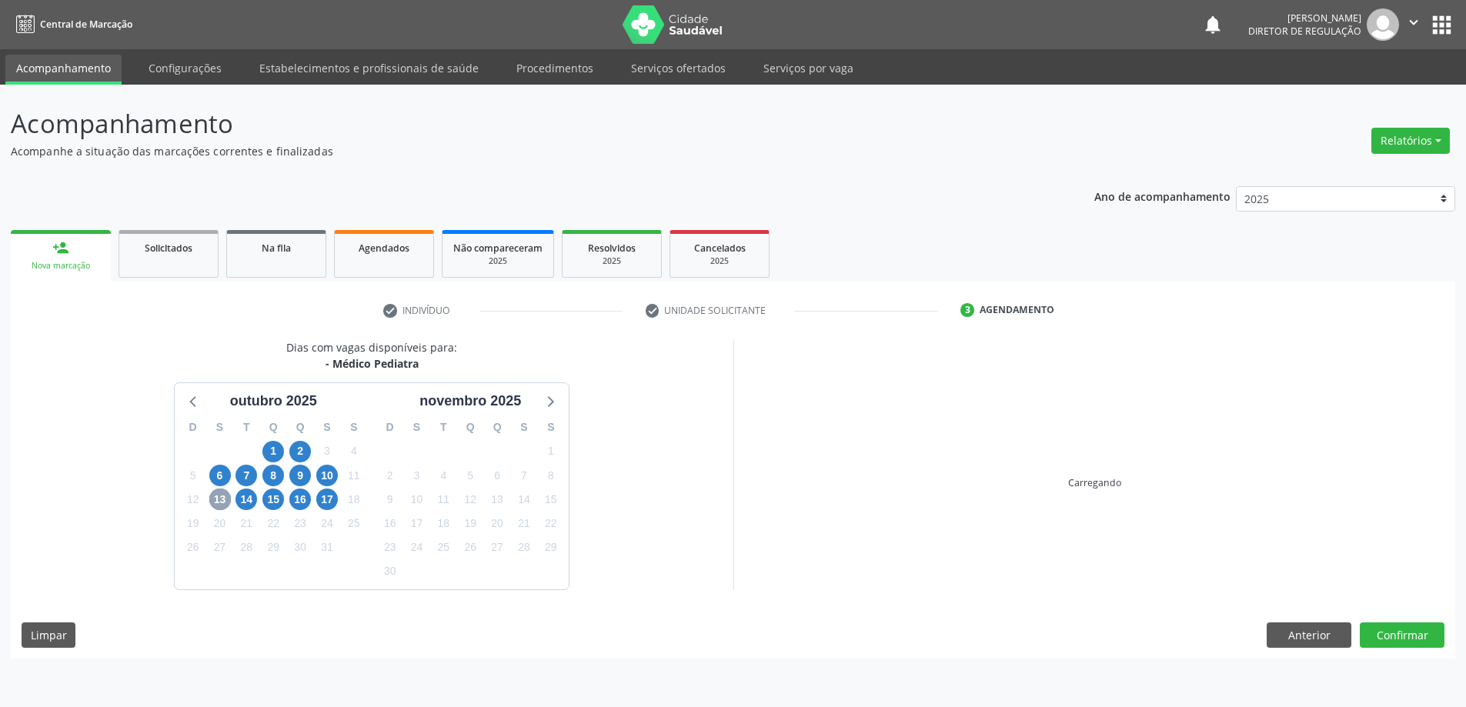
scroll to position [0, 0]
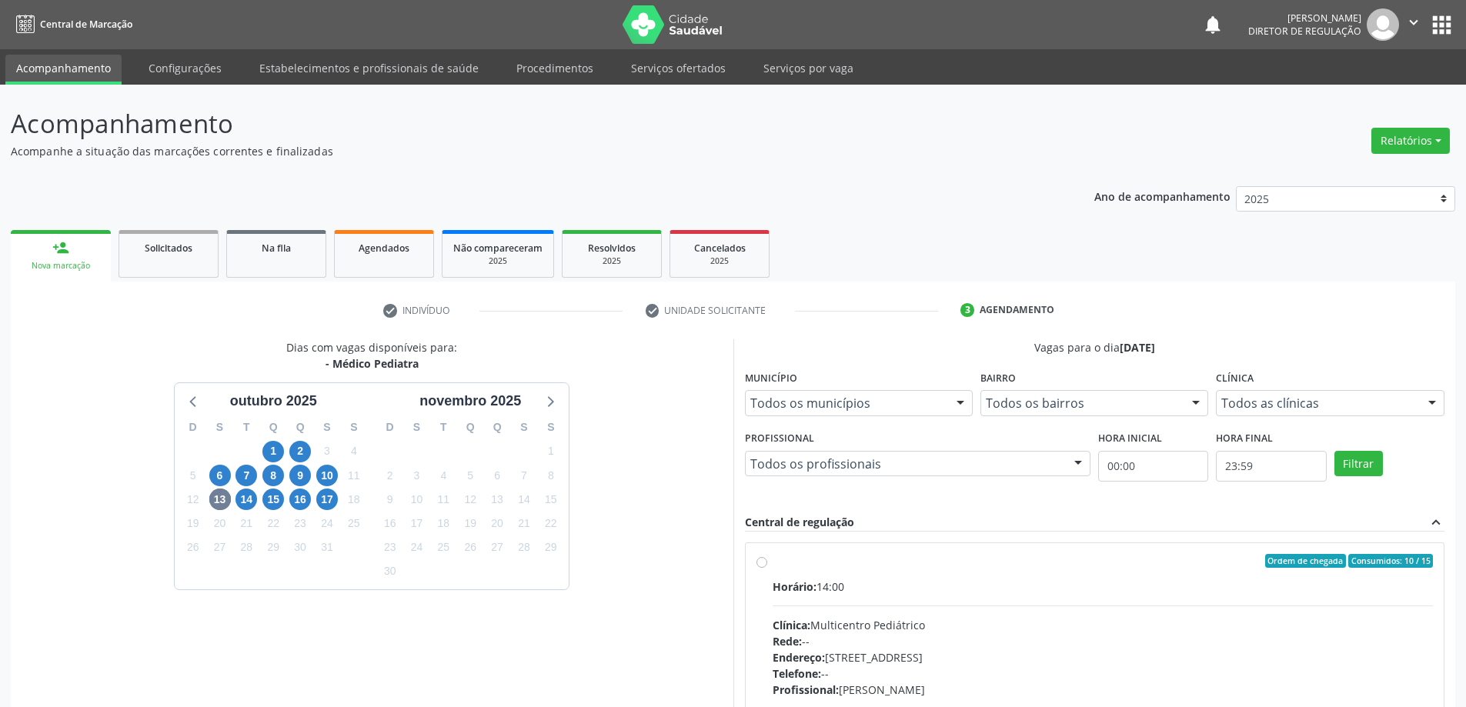
click at [991, 636] on div "Rede: --" at bounding box center [1102, 641] width 661 height 16
click at [767, 568] on input "Ordem de chegada Consumidos: 10 / 15 Horário: 14:00 Clínica: Multicentro Pediát…" at bounding box center [761, 561] width 11 height 14
radio input "true"
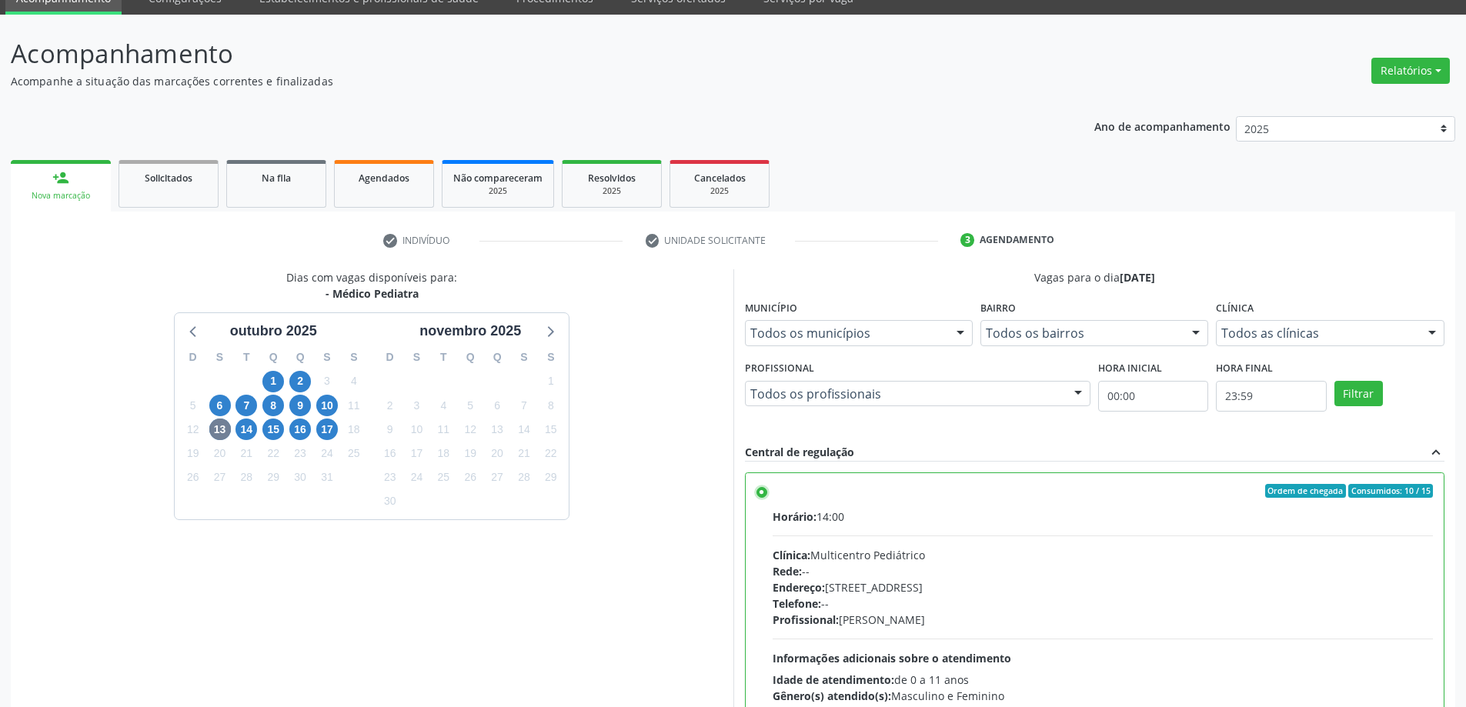
scroll to position [212, 0]
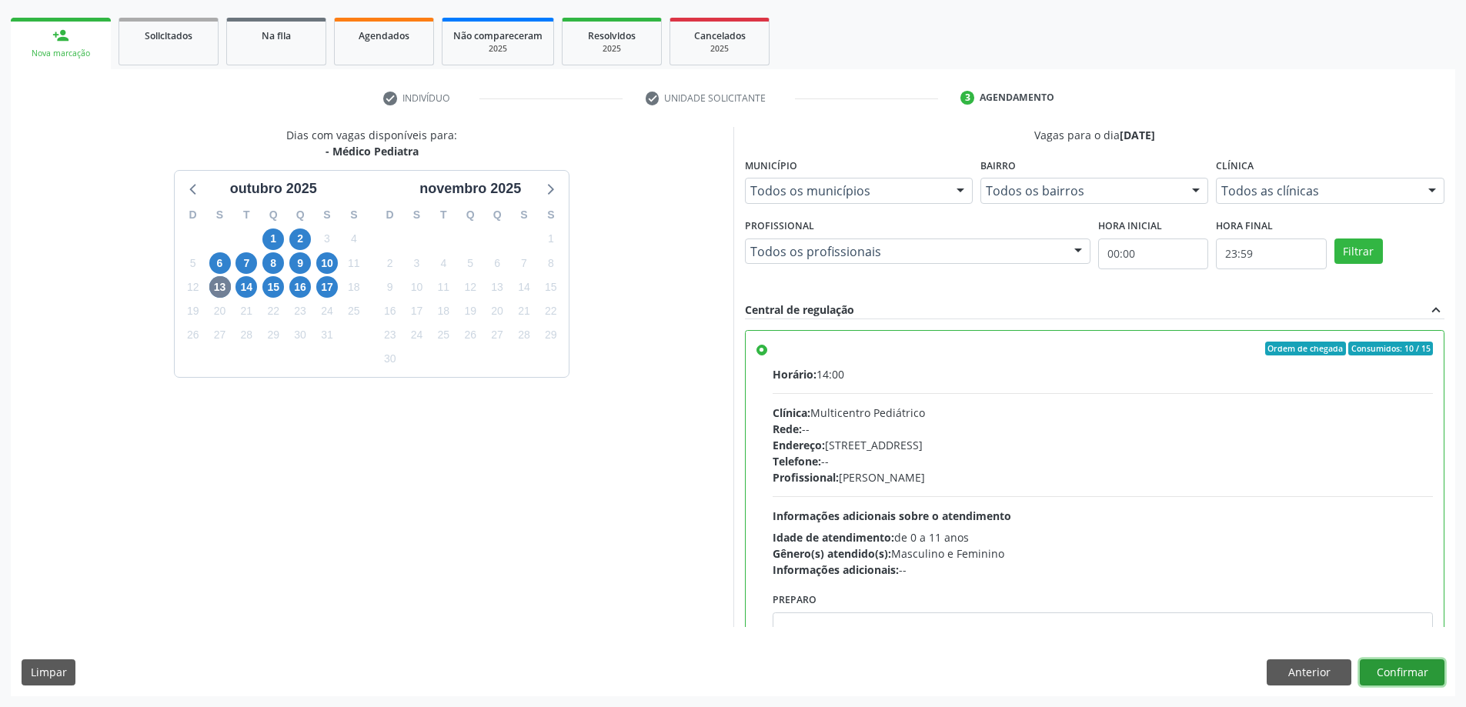
click at [1429, 664] on button "Confirmar" at bounding box center [1401, 672] width 85 height 26
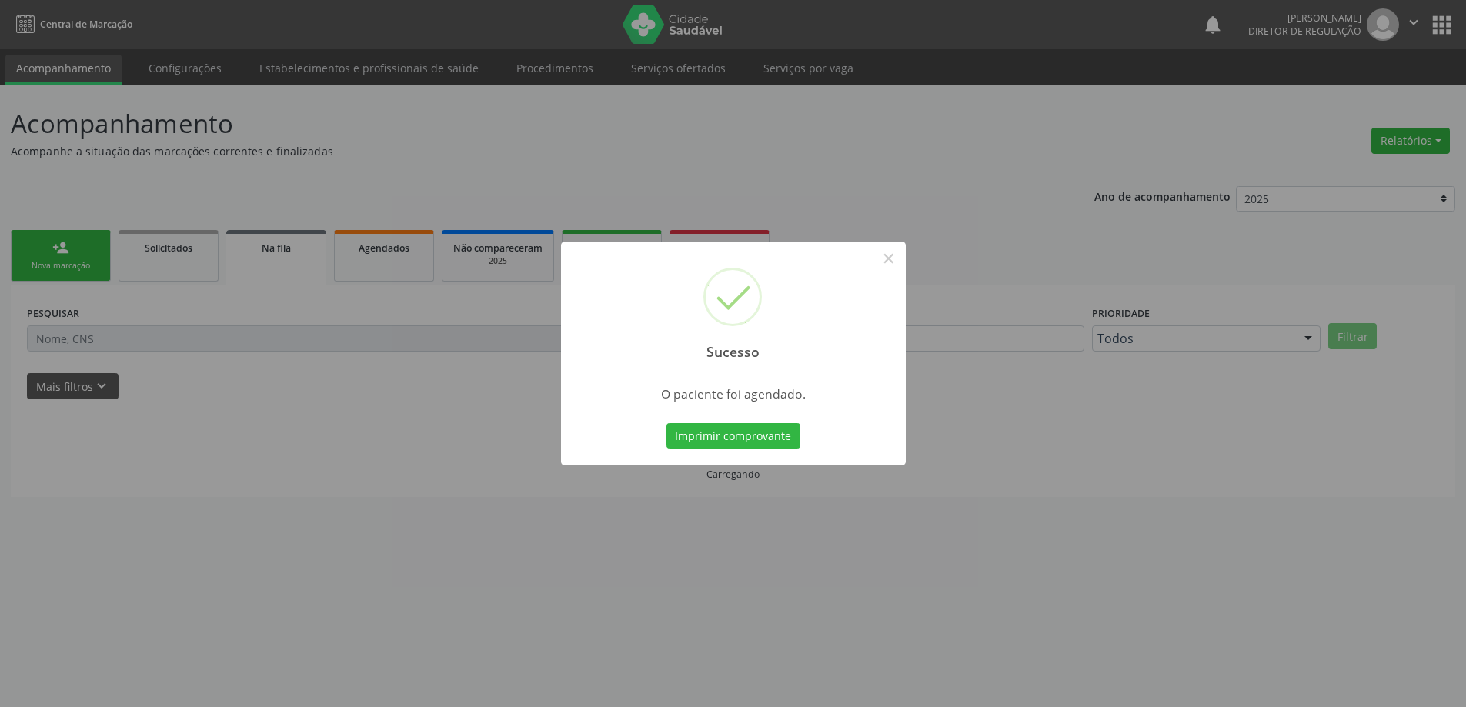
scroll to position [0, 0]
click at [771, 439] on button "Imprimir comprovante" at bounding box center [739, 436] width 134 height 26
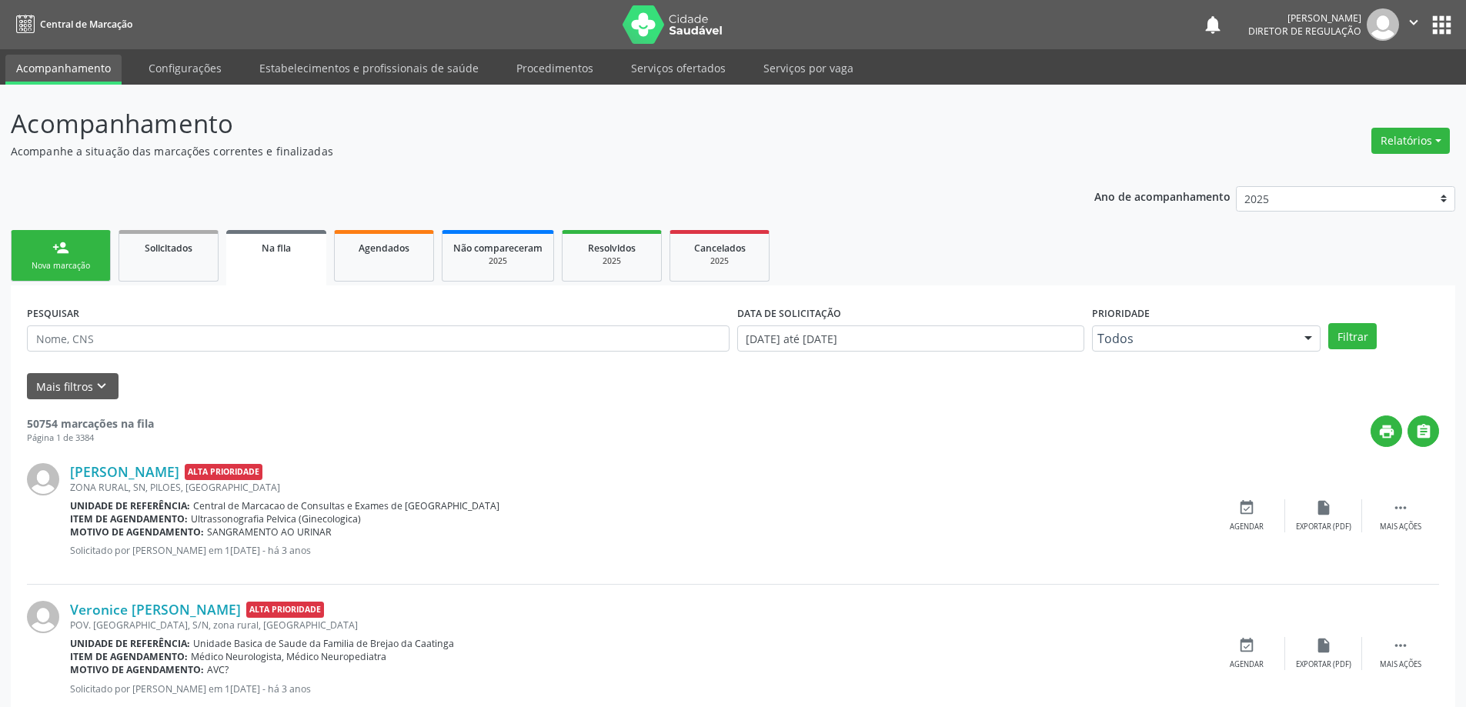
click at [1411, 26] on icon "" at bounding box center [1413, 22] width 17 height 17
drag, startPoint x: 1356, startPoint y: 88, endPoint x: 1356, endPoint y: 49, distance: 38.5
click at [1356, 87] on link "Sair" at bounding box center [1374, 94] width 106 height 22
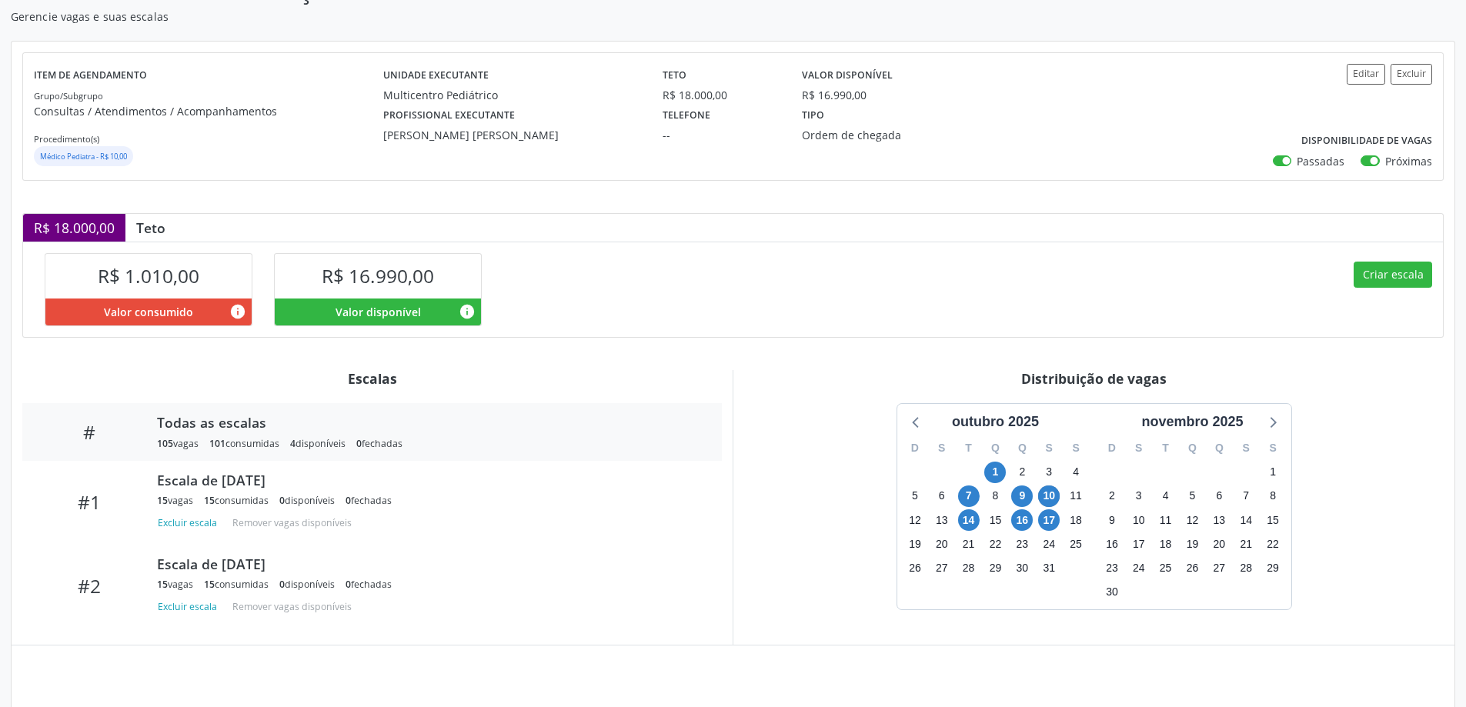
scroll to position [242, 0]
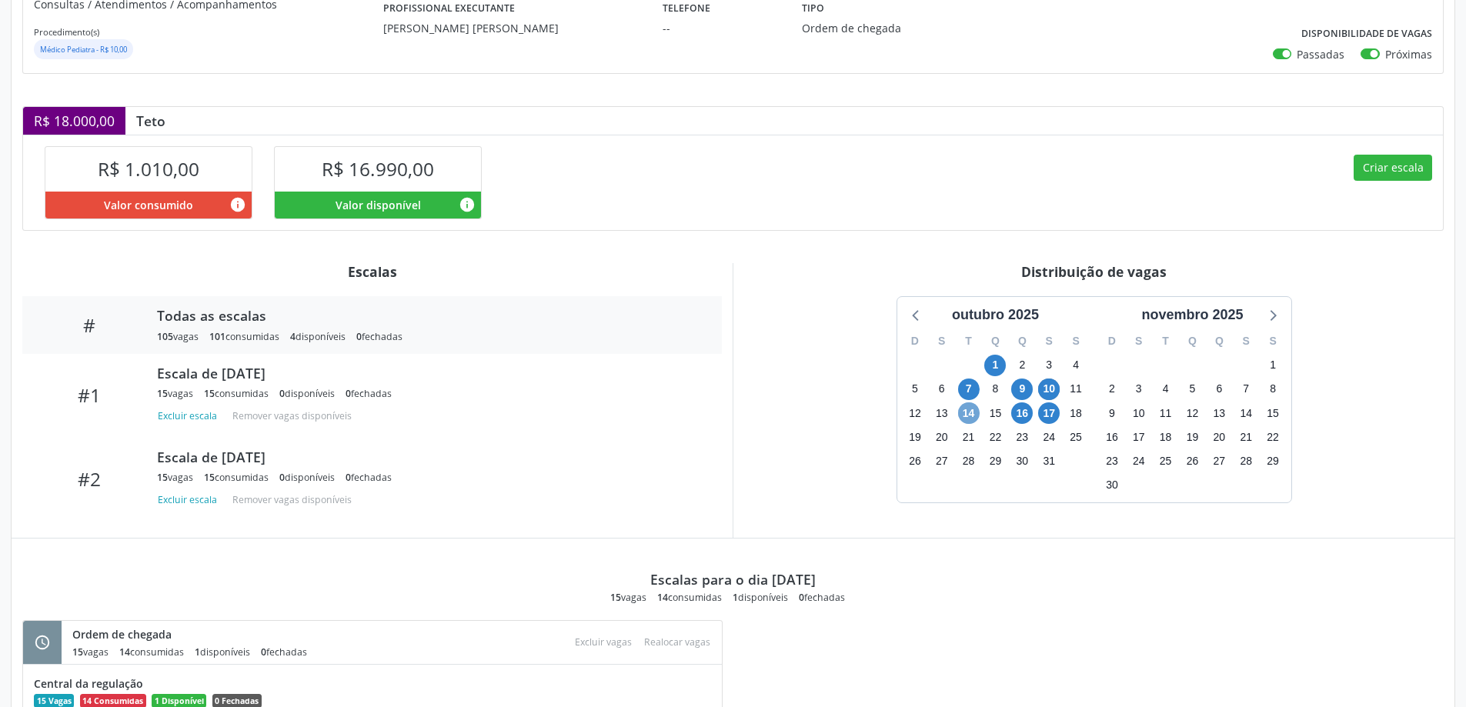
click at [968, 418] on span "14" at bounding box center [969, 413] width 22 height 22
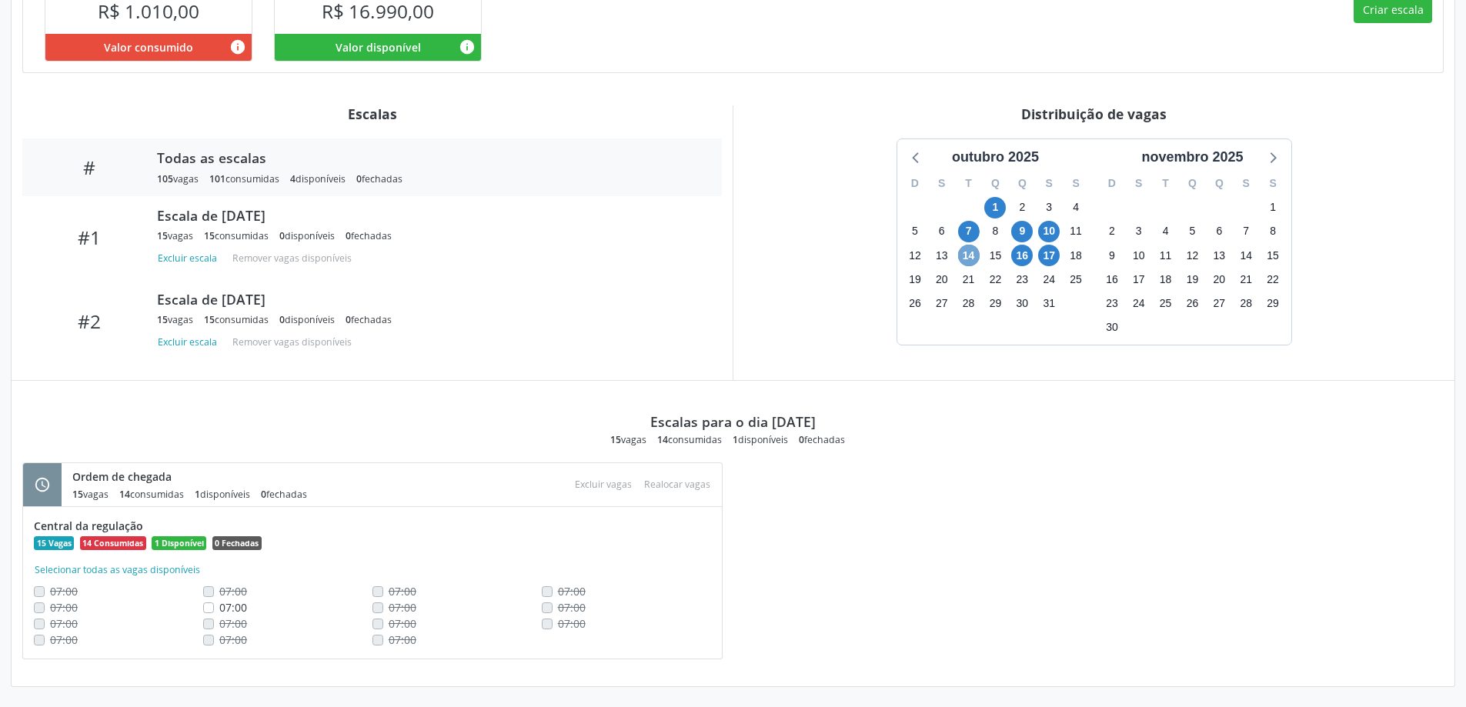
scroll to position [401, 0]
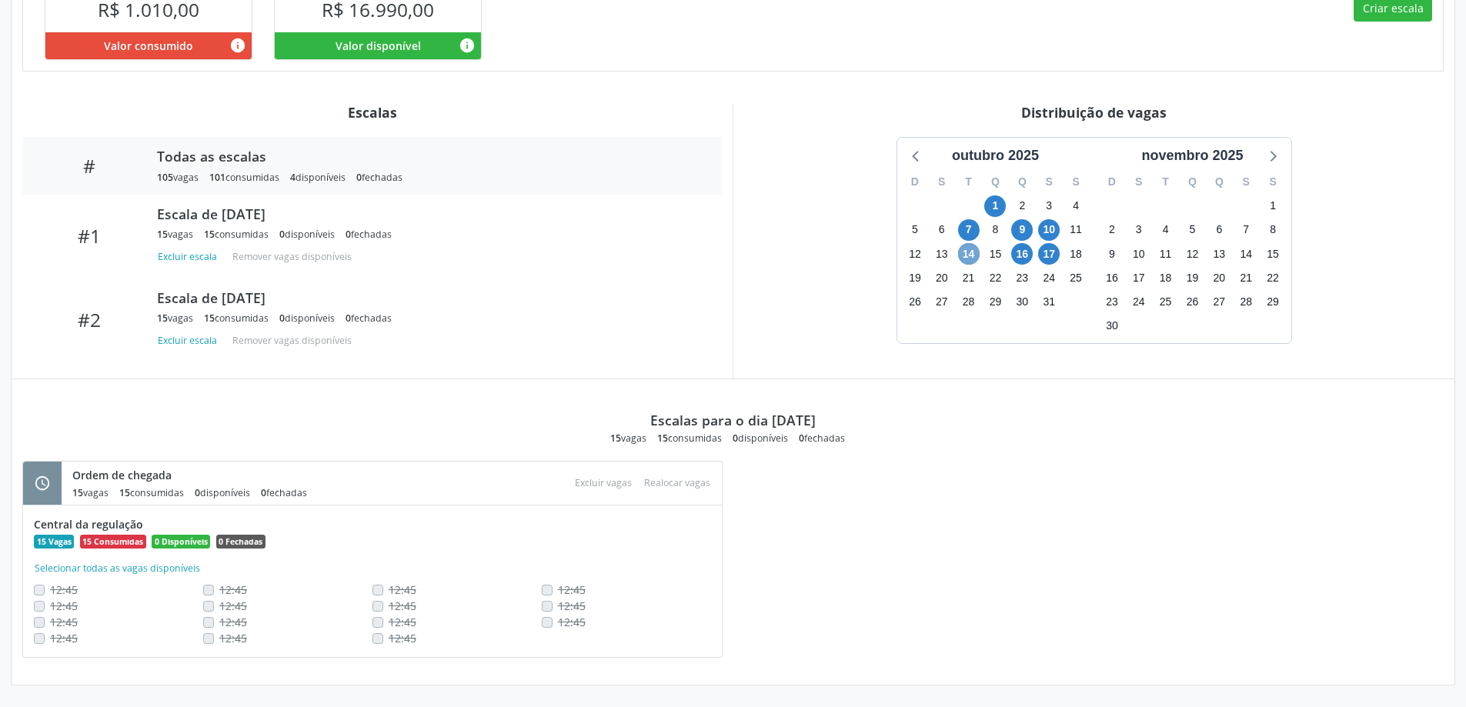
click at [964, 257] on span "14" at bounding box center [969, 254] width 22 height 22
click at [1024, 261] on span "16" at bounding box center [1022, 254] width 22 height 22
click at [1050, 262] on span "17" at bounding box center [1049, 254] width 22 height 22
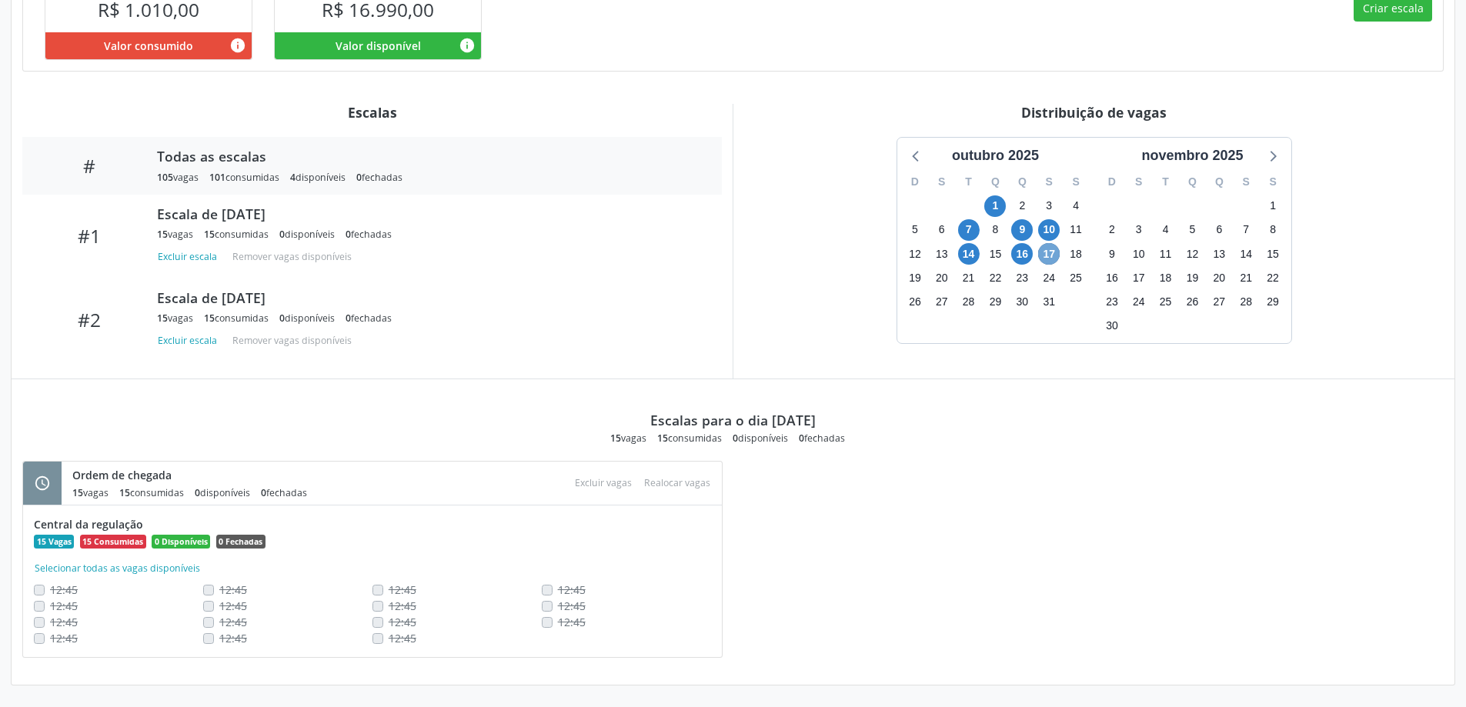
click at [1050, 262] on span "17" at bounding box center [1049, 254] width 22 height 22
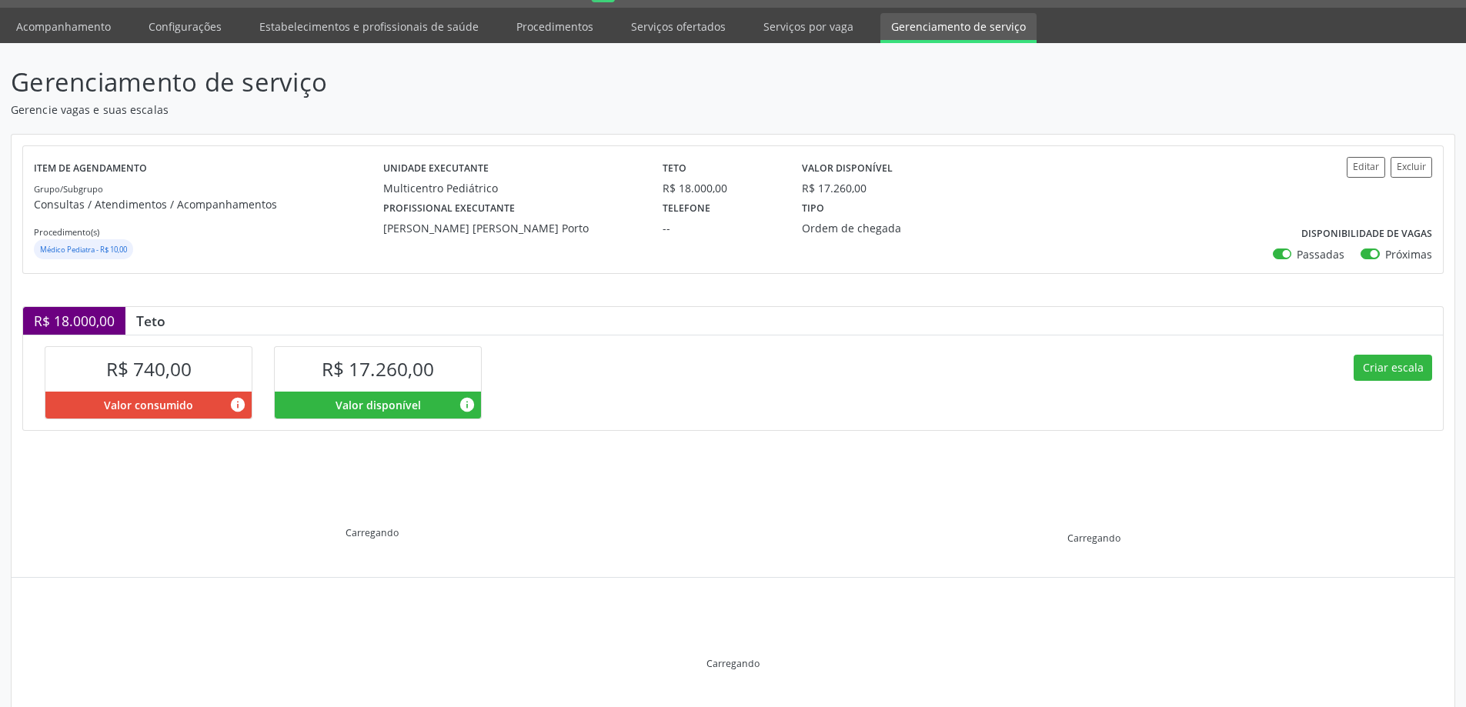
scroll to position [81, 0]
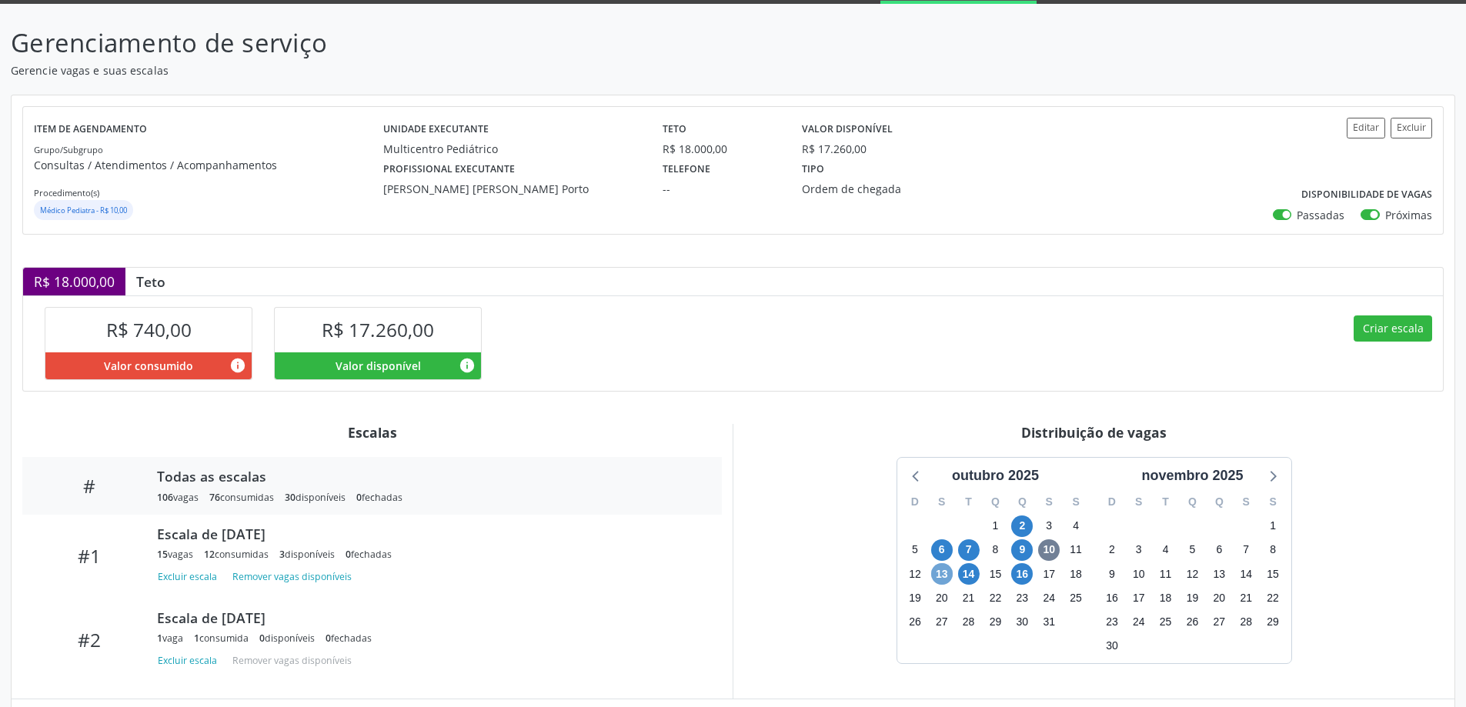
click at [945, 575] on span "13" at bounding box center [942, 574] width 22 height 22
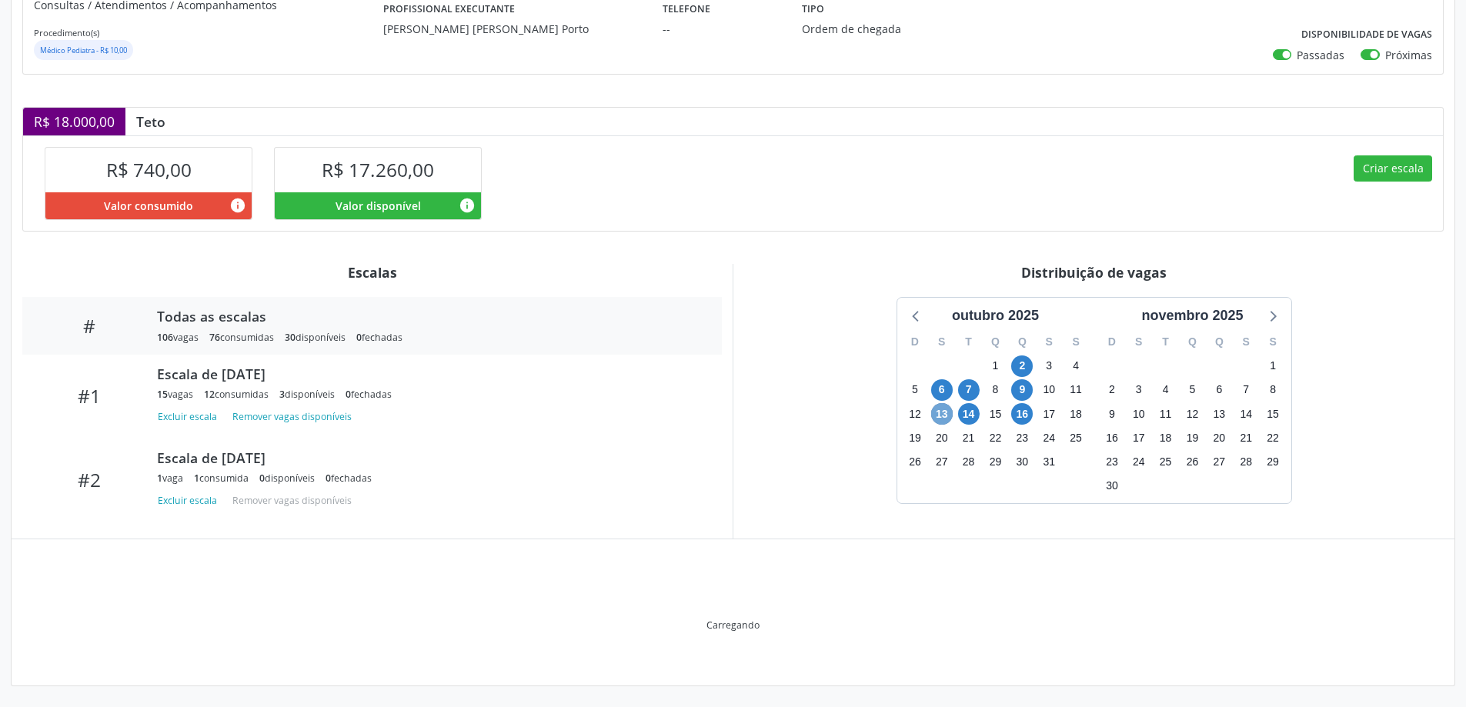
scroll to position [242, 0]
